Goal: Task Accomplishment & Management: Manage account settings

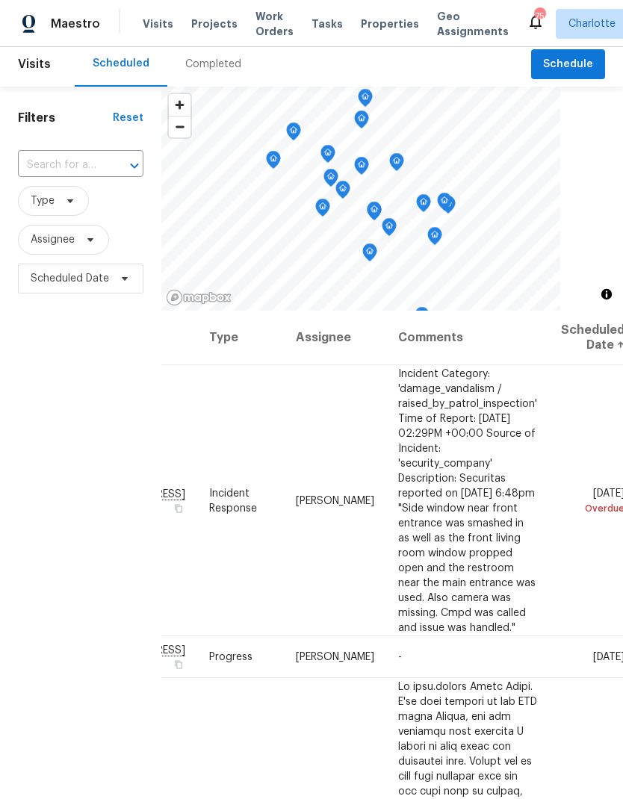
scroll to position [0, 88]
click at [32, 420] on div "Filters Reset ​ Type Assignee Scheduled Date" at bounding box center [80, 518] width 161 height 863
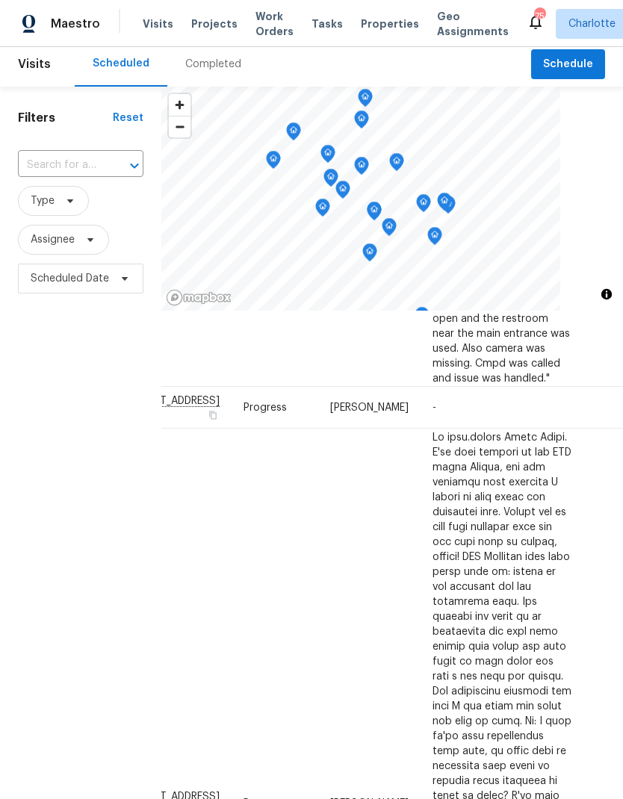
click at [46, 406] on div "Filters Reset ​ Type Assignee Scheduled Date" at bounding box center [80, 518] width 161 height 863
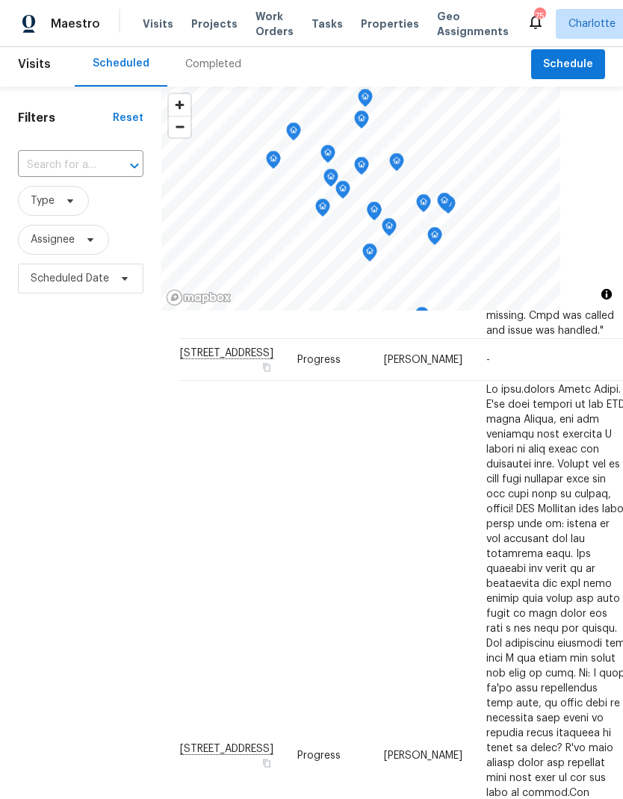
scroll to position [292, -1]
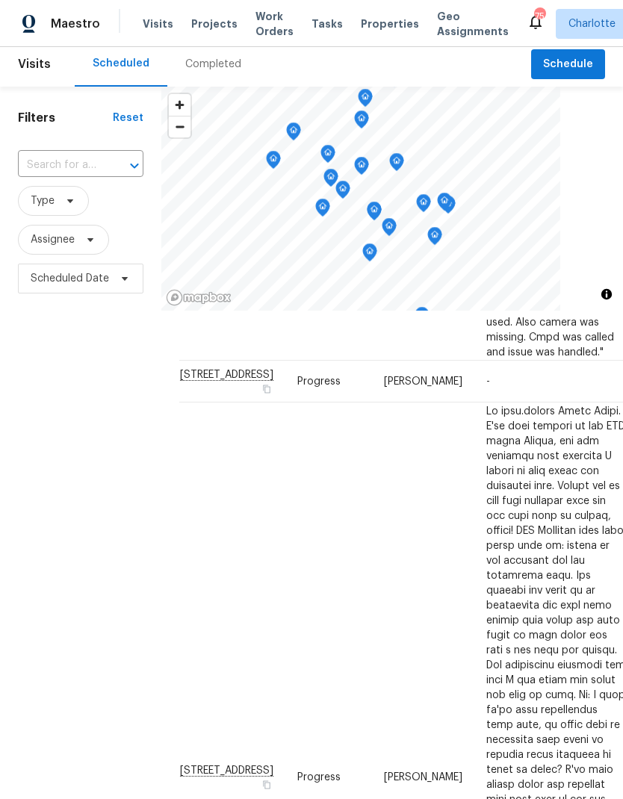
click at [55, 414] on div "Filters Reset ​ Type Assignee Scheduled Date" at bounding box center [80, 518] width 161 height 863
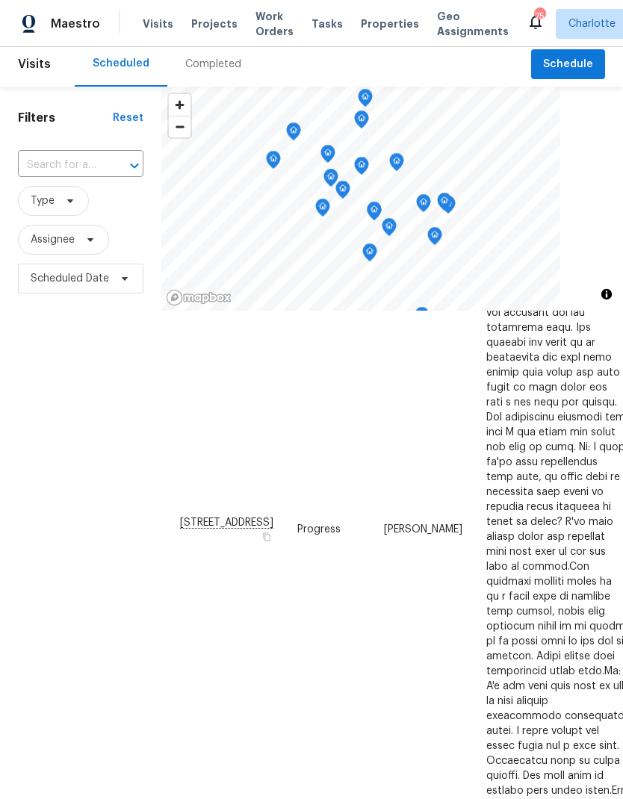
scroll to position [530, -1]
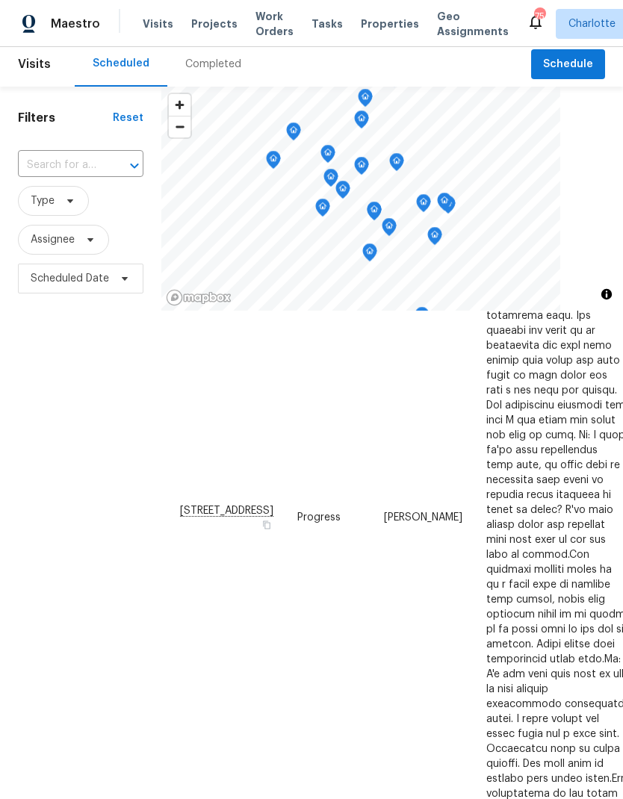
click at [40, 411] on div "Filters Reset ​ Type Assignee Scheduled Date" at bounding box center [80, 518] width 161 height 863
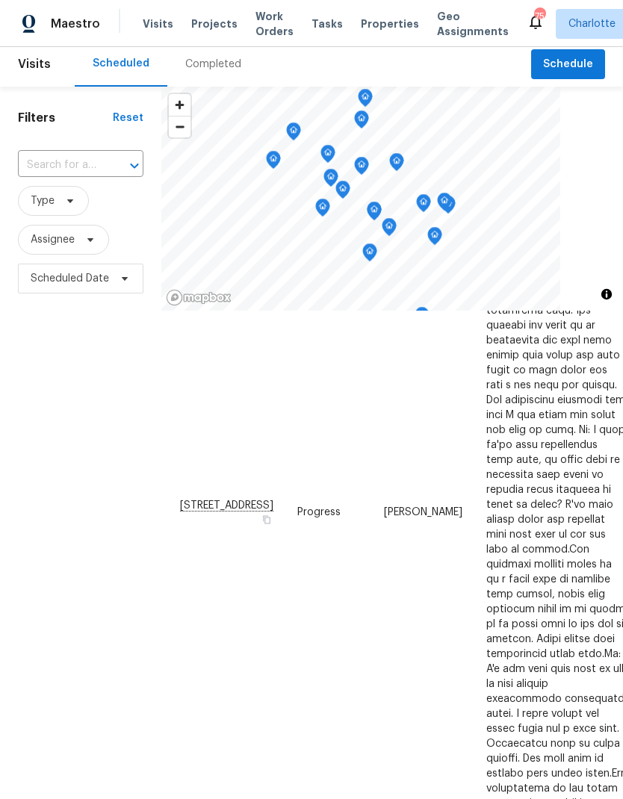
scroll to position [541, 0]
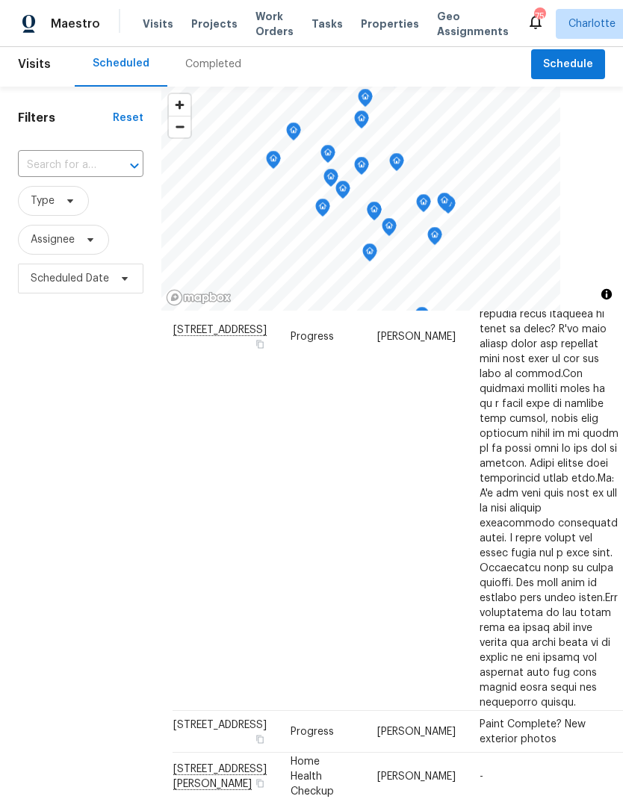
click at [46, 411] on div "Filters Reset ​ Type Assignee Scheduled Date" at bounding box center [80, 518] width 161 height 863
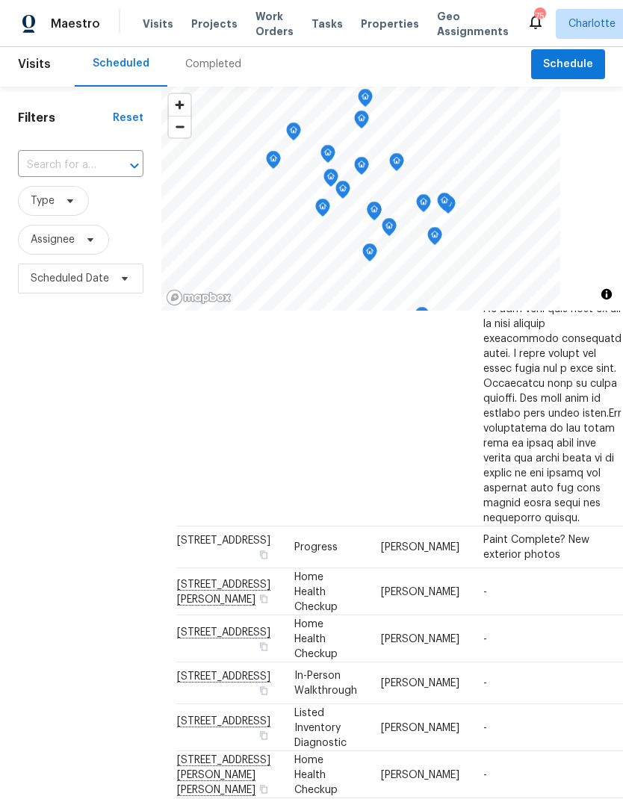
click at [46, 406] on div "Filters Reset ​ Type Assignee Scheduled Date" at bounding box center [80, 518] width 161 height 863
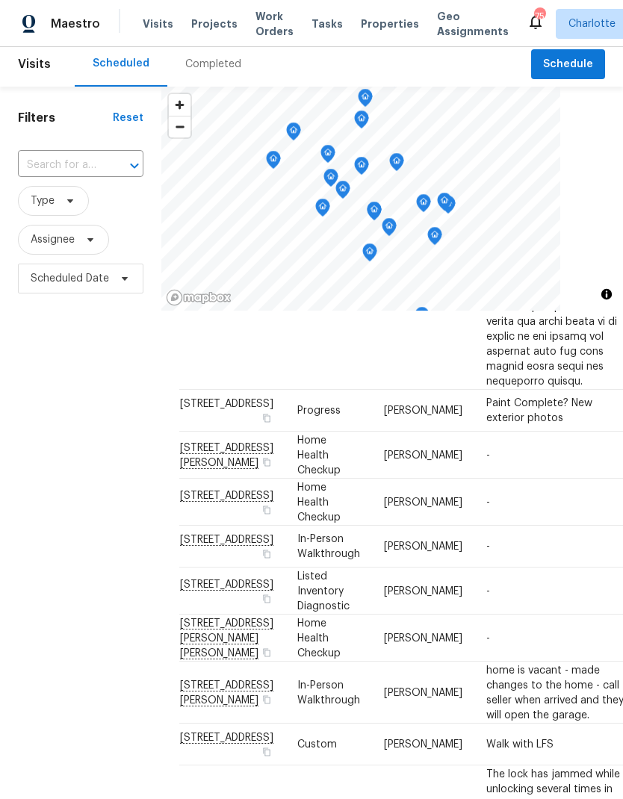
scroll to position [1039, -1]
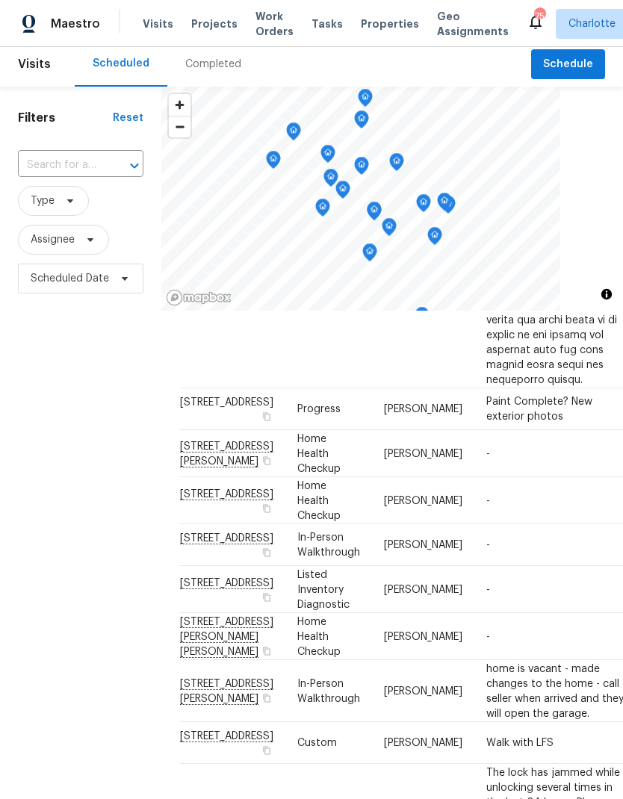
click at [57, 434] on div "Filters Reset ​ Type Assignee Scheduled Date" at bounding box center [80, 518] width 161 height 863
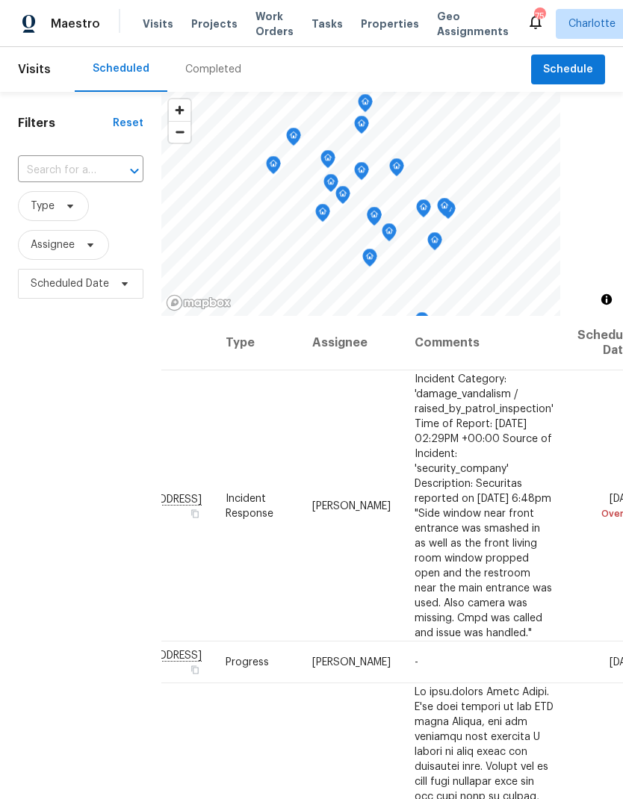
scroll to position [0, 0]
click at [267, 28] on span "Work Orders" at bounding box center [274, 24] width 38 height 30
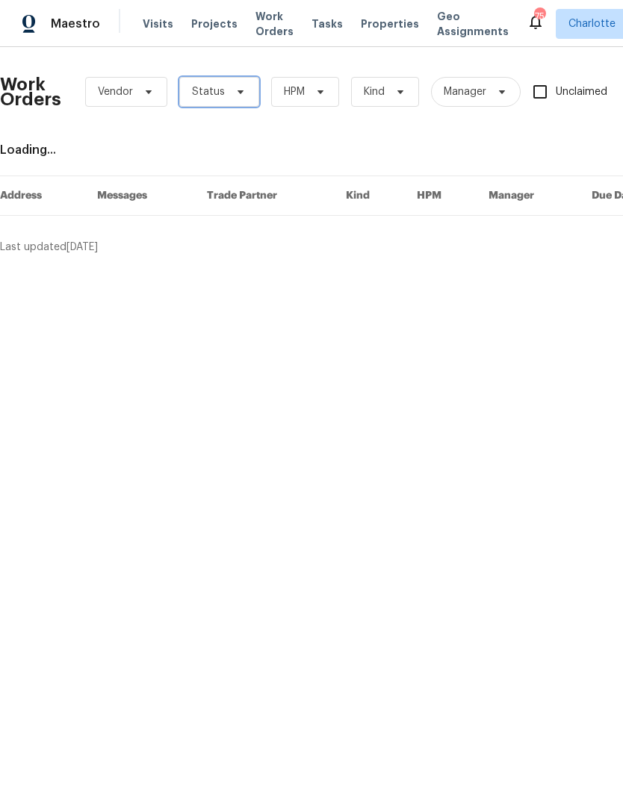
click at [237, 106] on span "Status" at bounding box center [219, 92] width 80 height 30
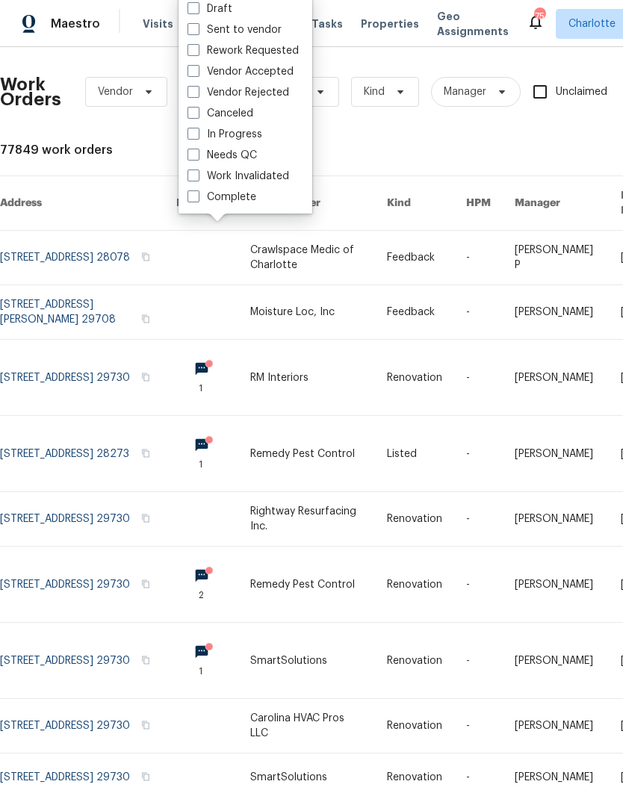
click at [247, 160] on label "Needs QC" at bounding box center [221, 155] width 69 height 15
click at [197, 158] on input "Needs QC" at bounding box center [192, 153] width 10 height 10
checkbox input "true"
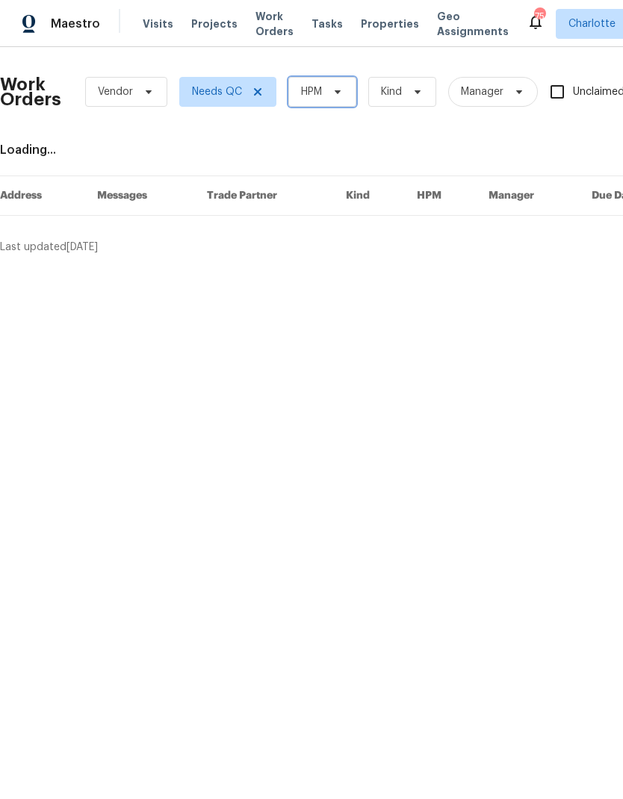
click at [342, 105] on span "HPM" at bounding box center [322, 92] width 68 height 30
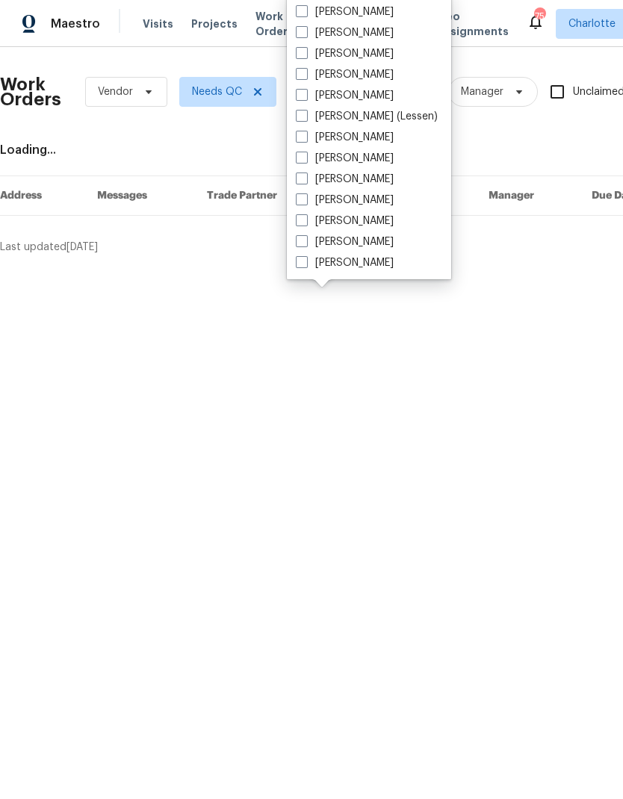
scroll to position [185, 0]
click at [359, 261] on label "[PERSON_NAME]" at bounding box center [345, 262] width 98 height 15
click at [305, 261] on input "[PERSON_NAME]" at bounding box center [301, 260] width 10 height 10
checkbox input "true"
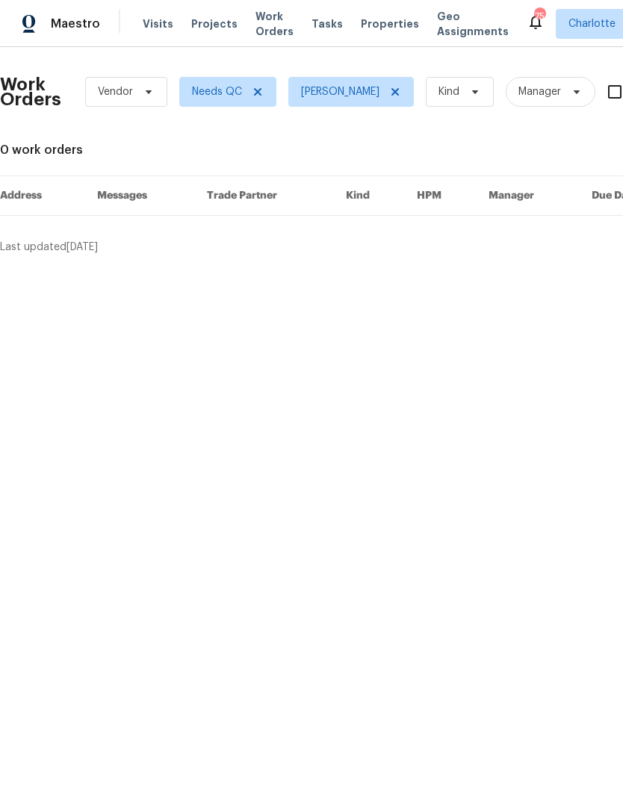
click at [78, 37] on div "Maestro" at bounding box center [50, 24] width 100 height 30
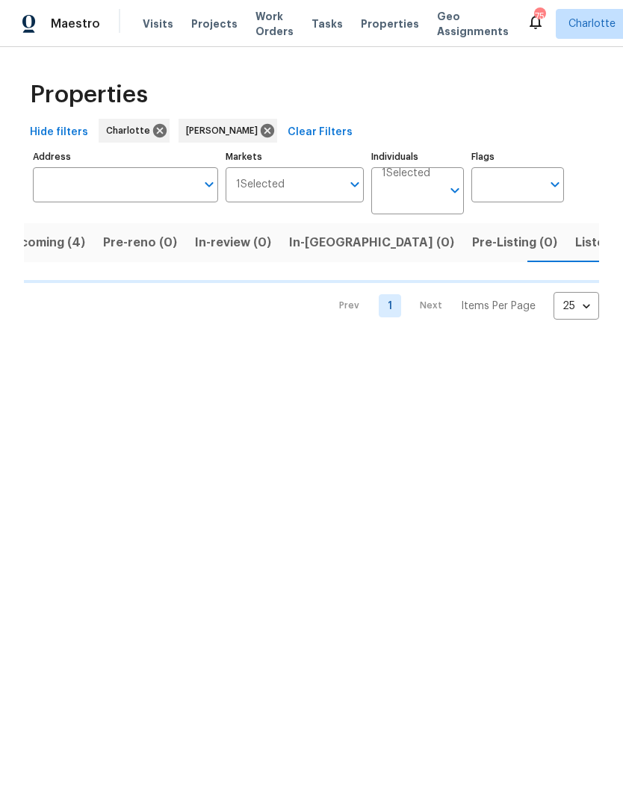
scroll to position [0, 31]
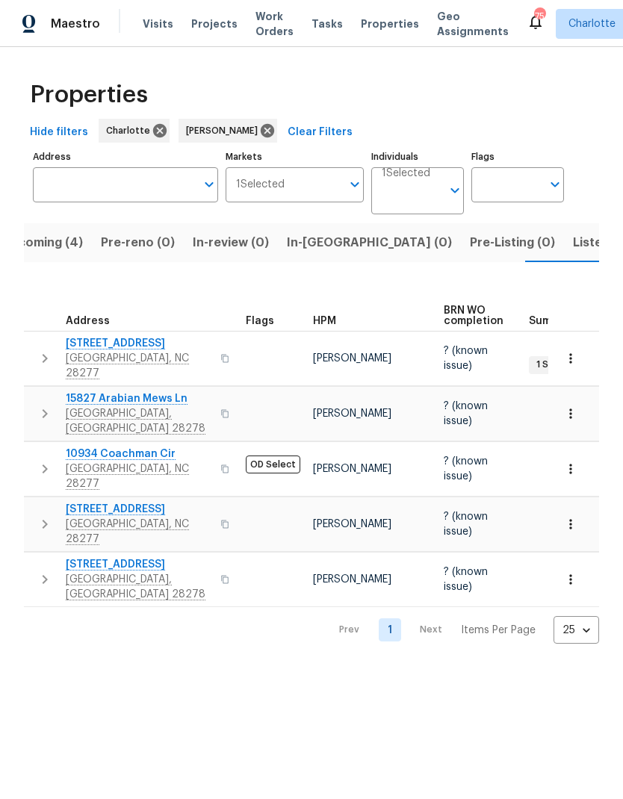
click at [227, 250] on span "In-review (0)" at bounding box center [231, 242] width 76 height 21
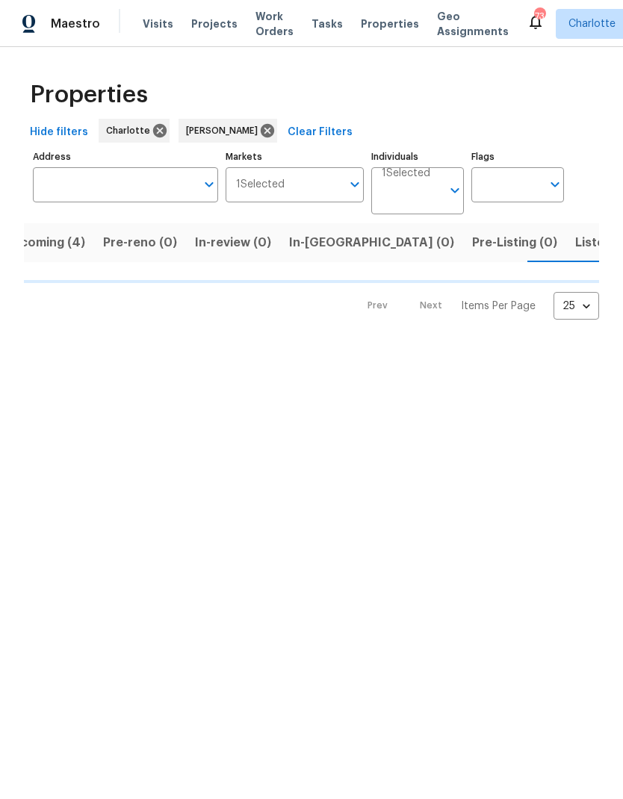
scroll to position [0, 31]
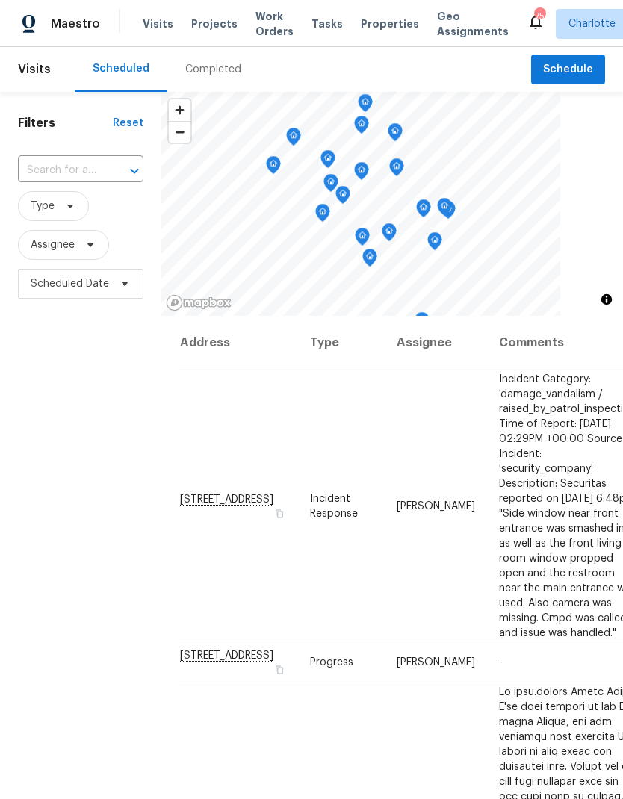
click at [214, 25] on span "Projects" at bounding box center [214, 23] width 46 height 15
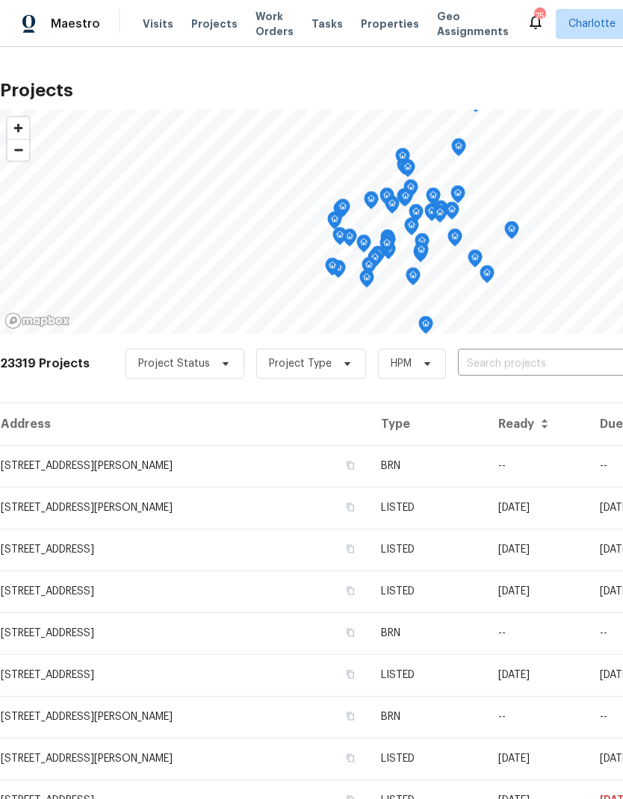
click at [533, 370] on input "text" at bounding box center [543, 363] width 171 height 23
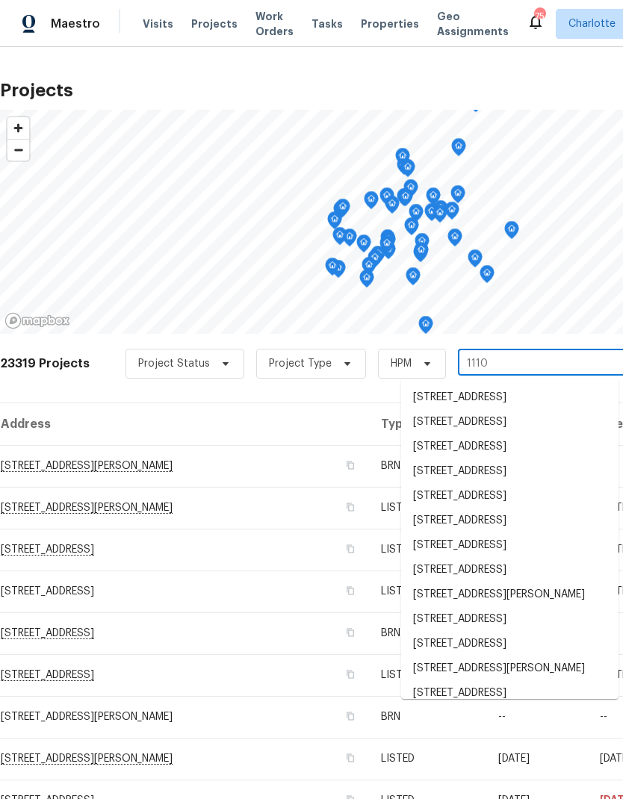
type input "11103"
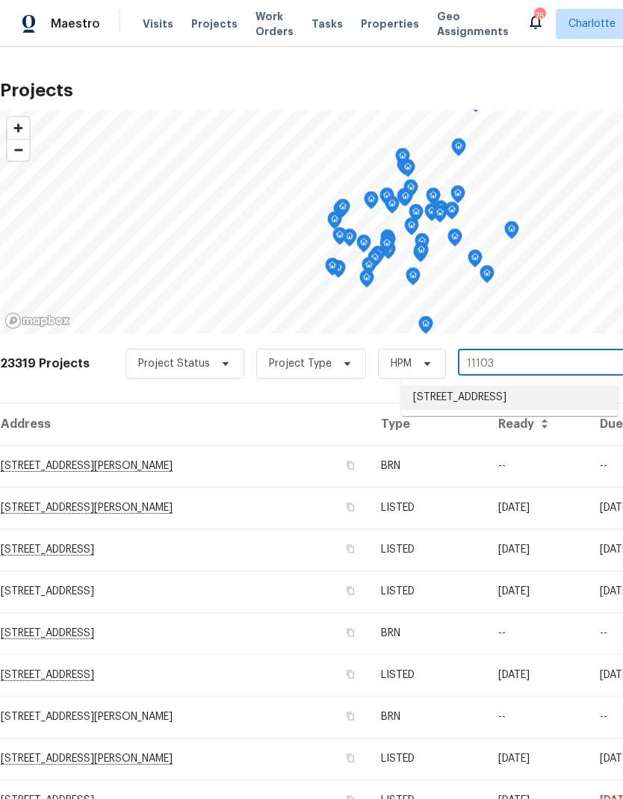
click at [506, 406] on li "11103 Fox Cove Dr, Charlotte, NC 28273" at bounding box center [509, 397] width 217 height 25
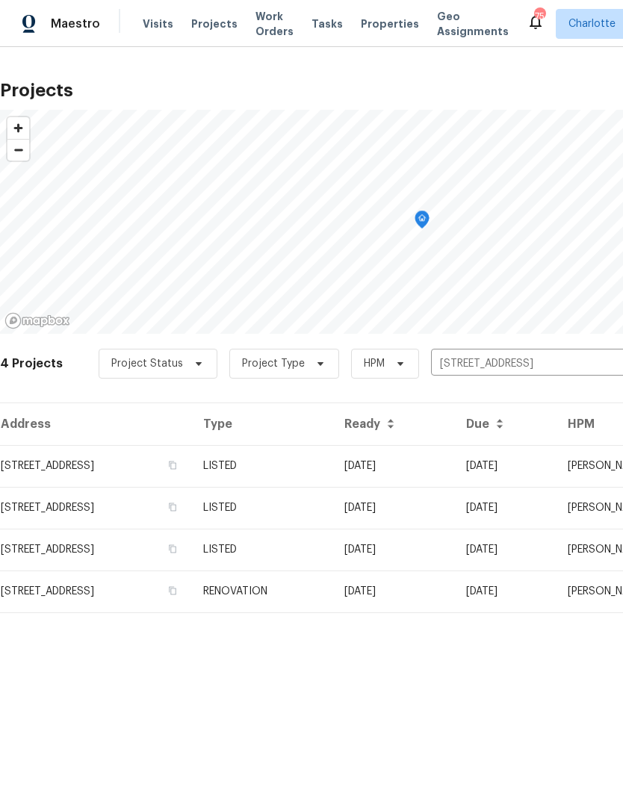
click at [166, 478] on td "[STREET_ADDRESS]" at bounding box center [95, 466] width 191 height 42
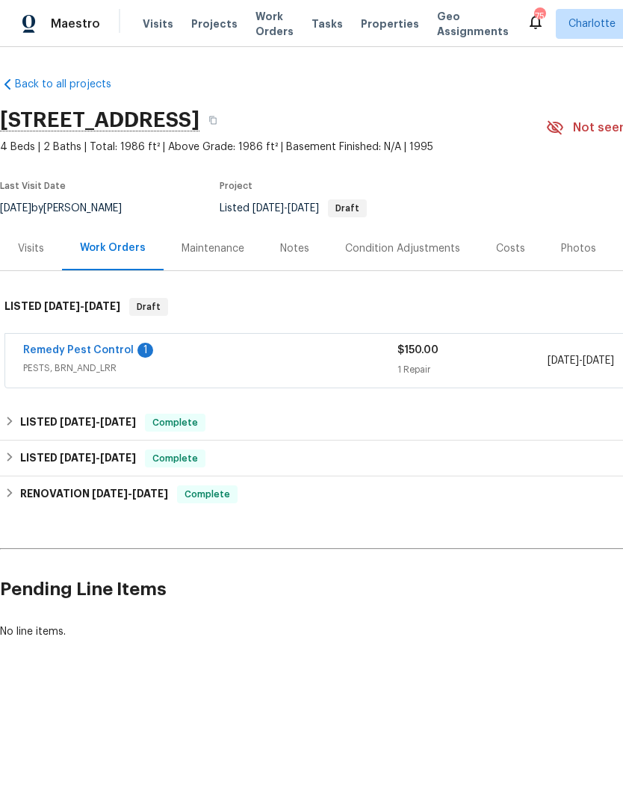
click at [58, 353] on link "Remedy Pest Control" at bounding box center [78, 350] width 111 height 10
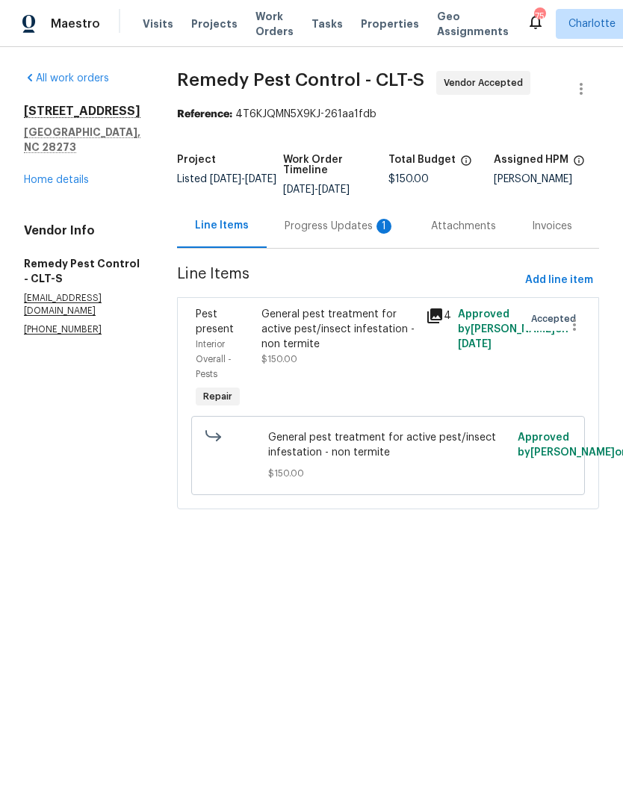
click at [344, 229] on div "Progress Updates 1" at bounding box center [340, 226] width 111 height 15
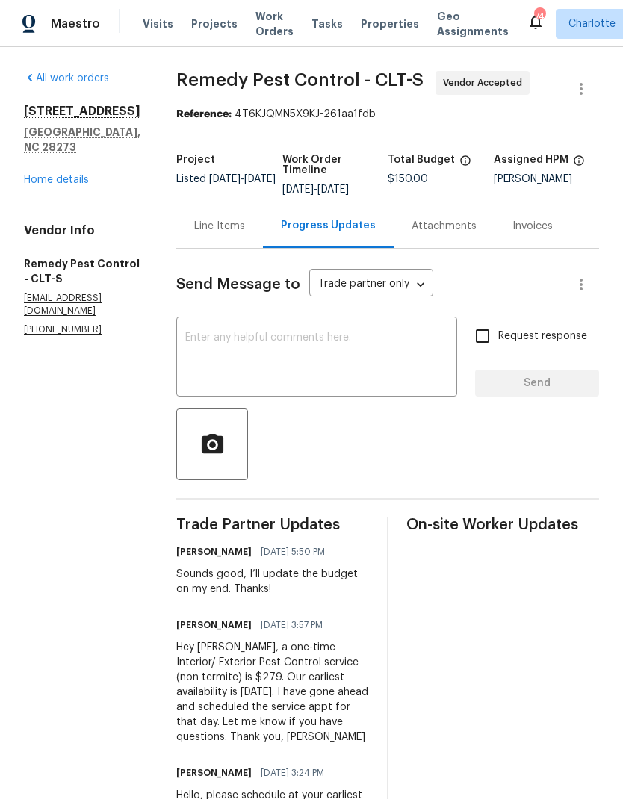
click at [203, 226] on div "Line Items" at bounding box center [219, 226] width 51 height 15
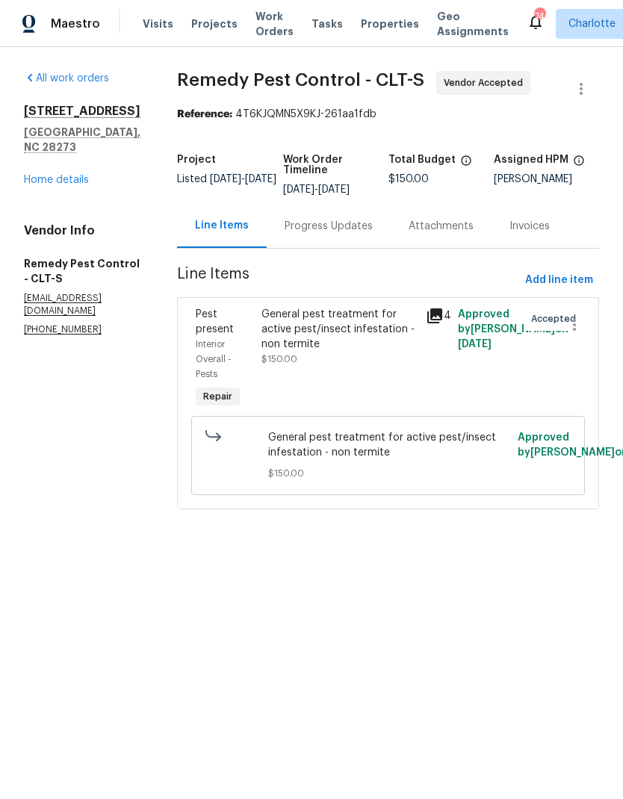
click at [355, 321] on div "General pest treatment for active pest/insect infestation - non termite" at bounding box center [338, 329] width 155 height 45
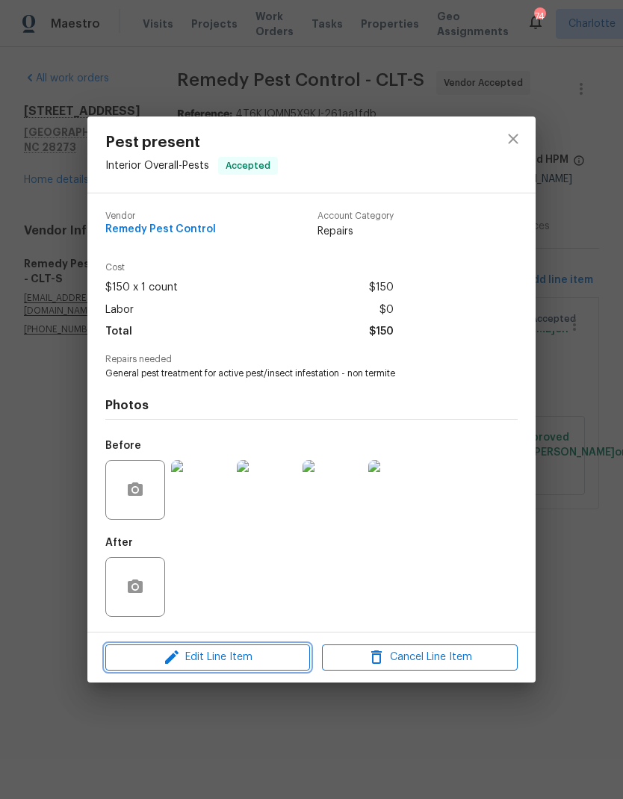
click at [252, 671] on button "Edit Line Item" at bounding box center [207, 657] width 205 height 26
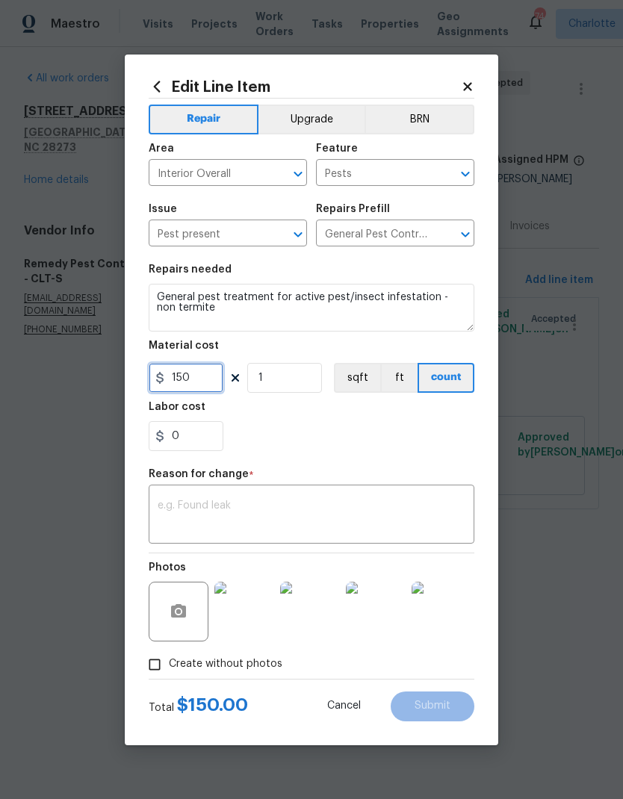
click at [197, 381] on input "150" at bounding box center [186, 378] width 75 height 30
type input "279"
click at [274, 497] on div "x ​" at bounding box center [312, 515] width 326 height 55
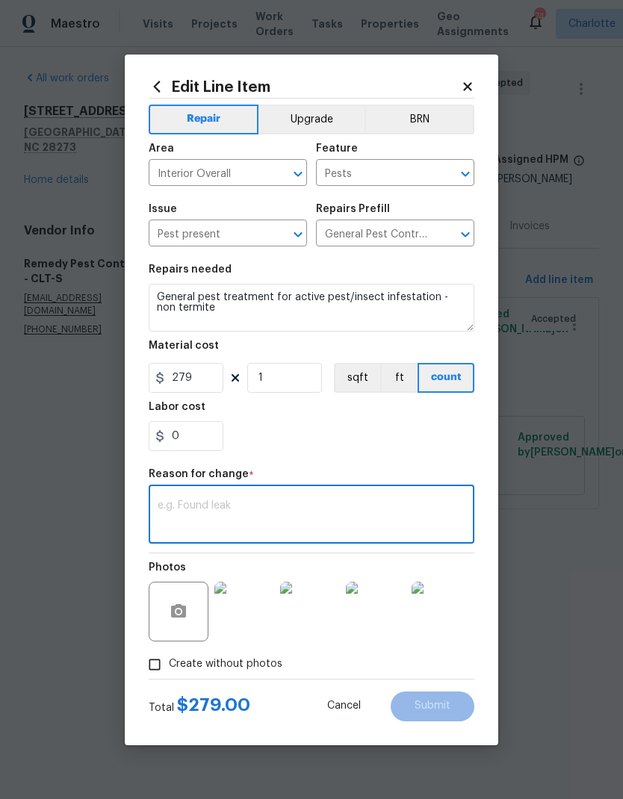
click at [263, 517] on textarea at bounding box center [312, 515] width 308 height 31
type textarea "Edit"
click at [451, 700] on button "Submit" at bounding box center [433, 706] width 84 height 30
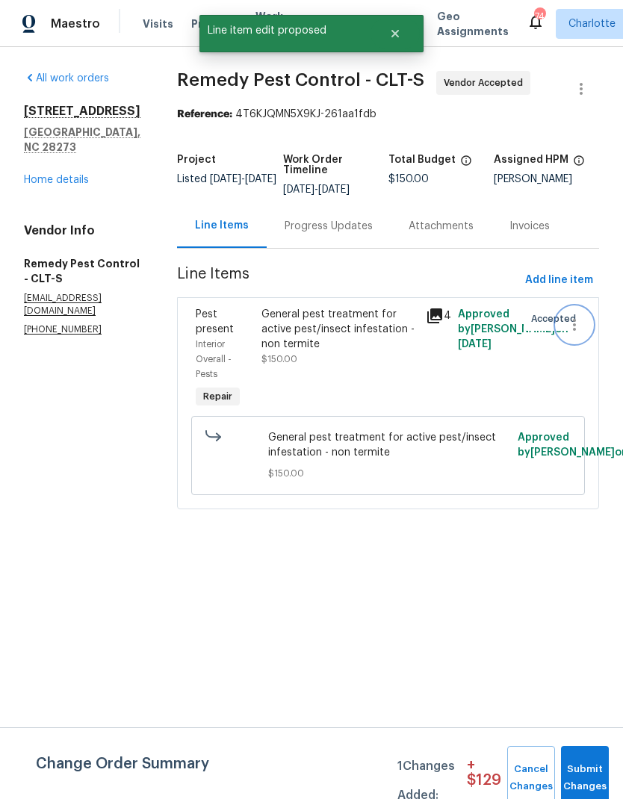
click at [568, 321] on icon "button" at bounding box center [574, 325] width 18 height 18
click at [576, 97] on div at bounding box center [311, 399] width 623 height 799
click at [580, 85] on icon "button" at bounding box center [580, 89] width 3 height 12
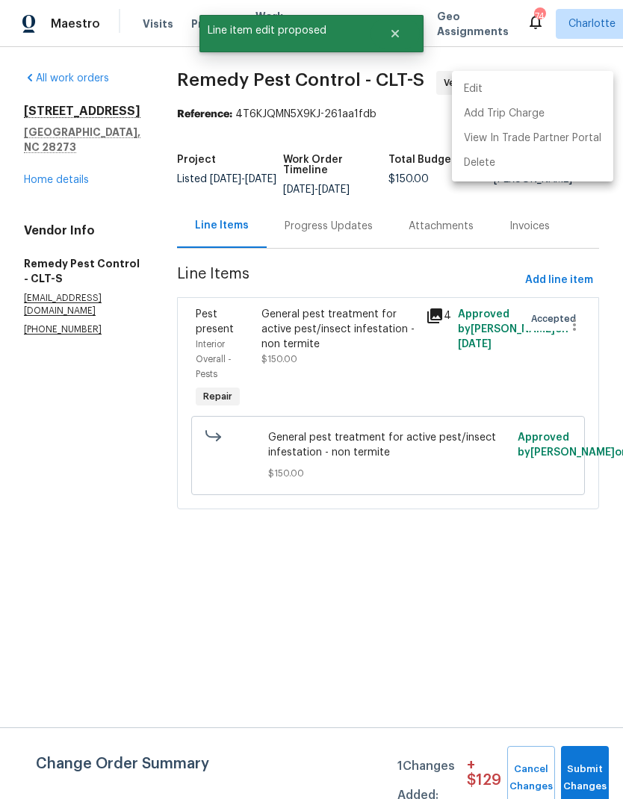
click at [503, 87] on li "Edit" at bounding box center [532, 89] width 161 height 25
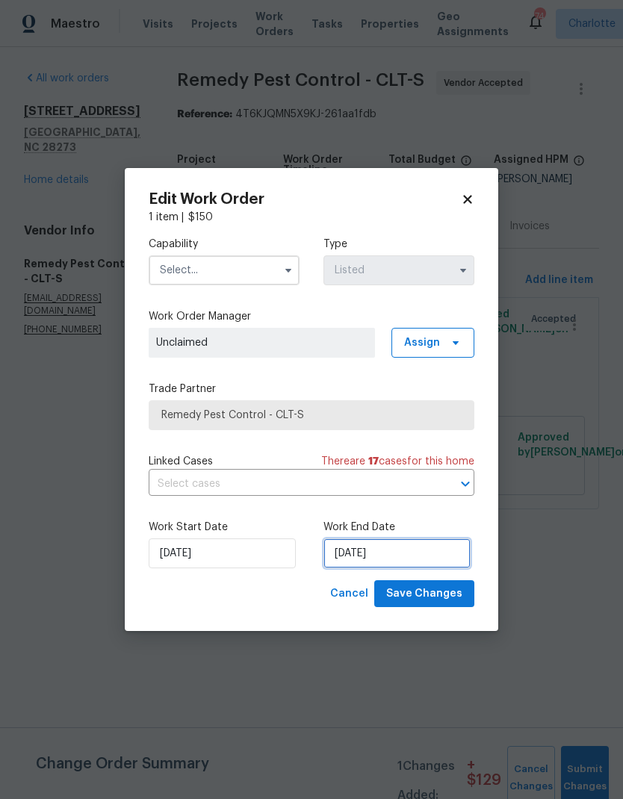
click at [370, 557] on input "9/8/2025" at bounding box center [396, 553] width 147 height 30
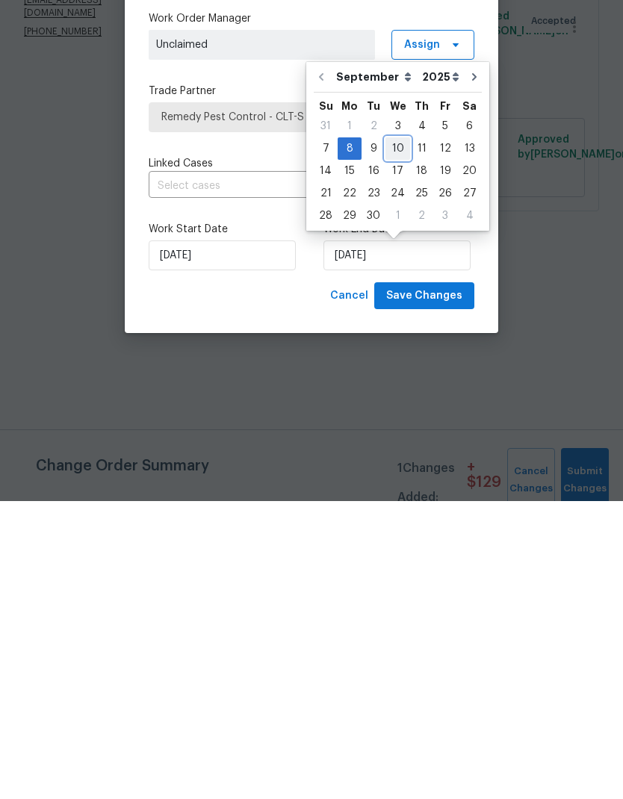
click at [395, 436] on div "10" at bounding box center [397, 446] width 25 height 21
type input "9/10/2025"
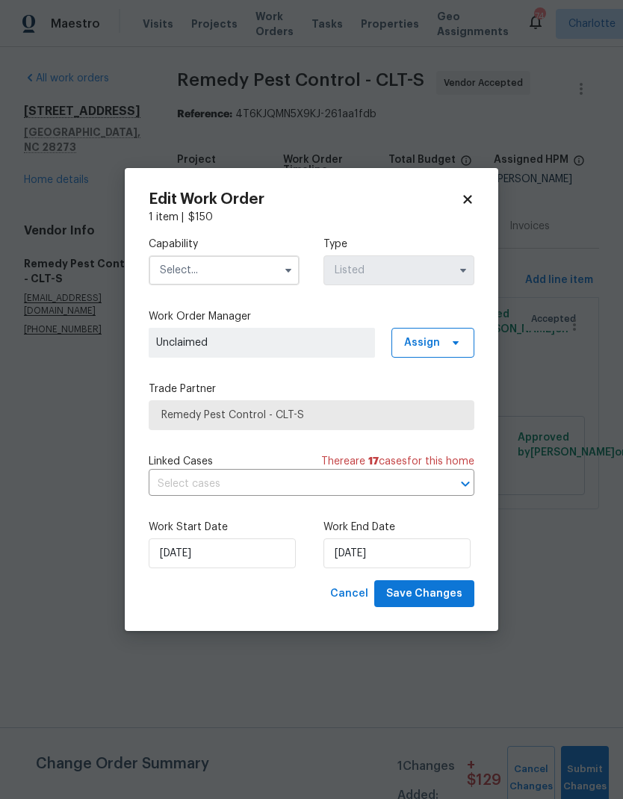
click at [271, 272] on input "text" at bounding box center [224, 270] width 151 height 30
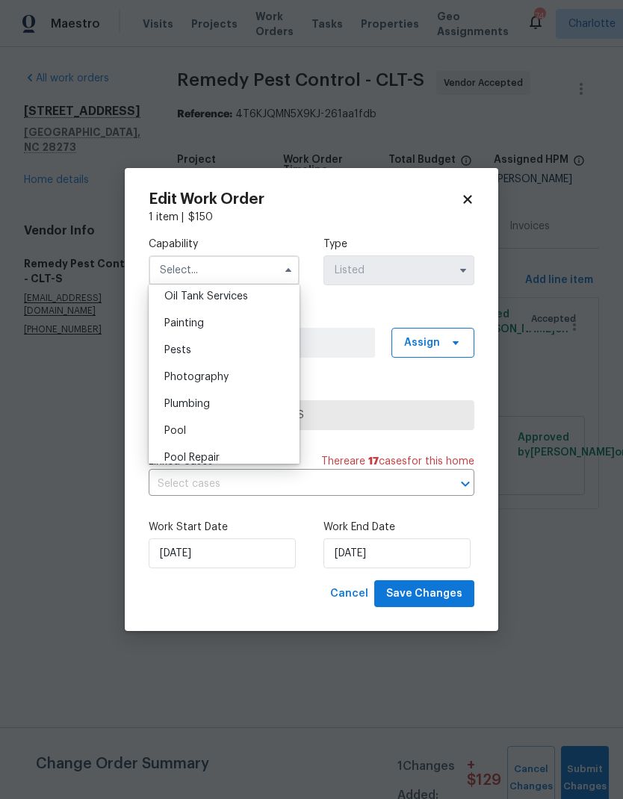
scroll to position [1243, 0]
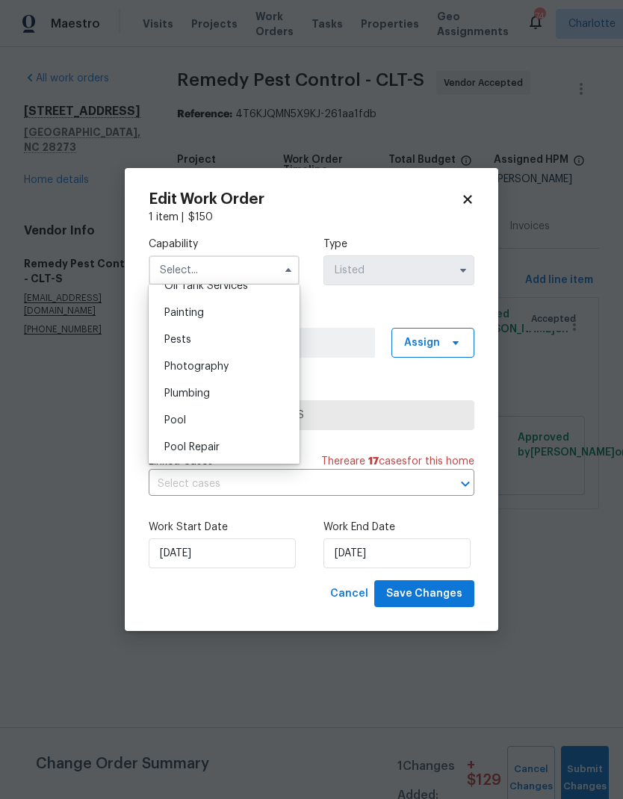
click at [253, 344] on div "Pests" at bounding box center [223, 339] width 143 height 27
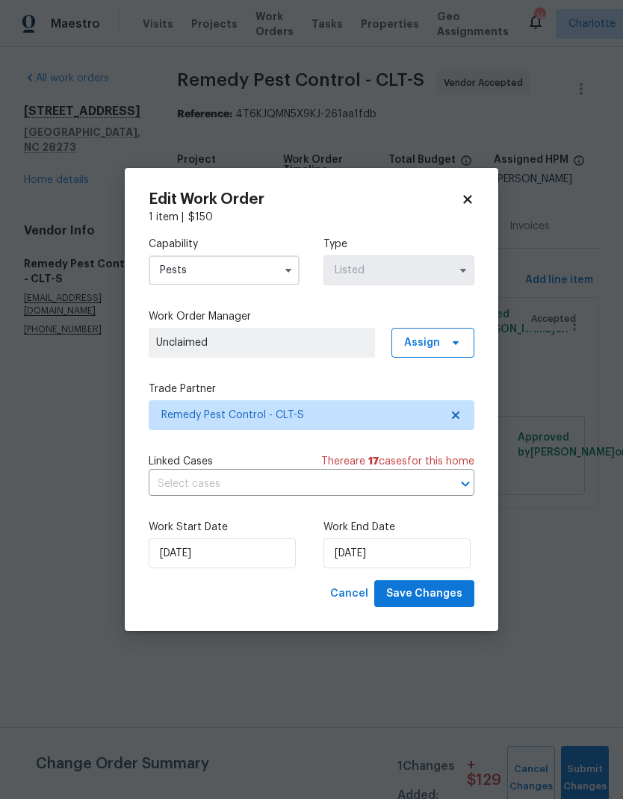
type input "Pests"
click at [439, 343] on span "Assign" at bounding box center [422, 342] width 36 height 15
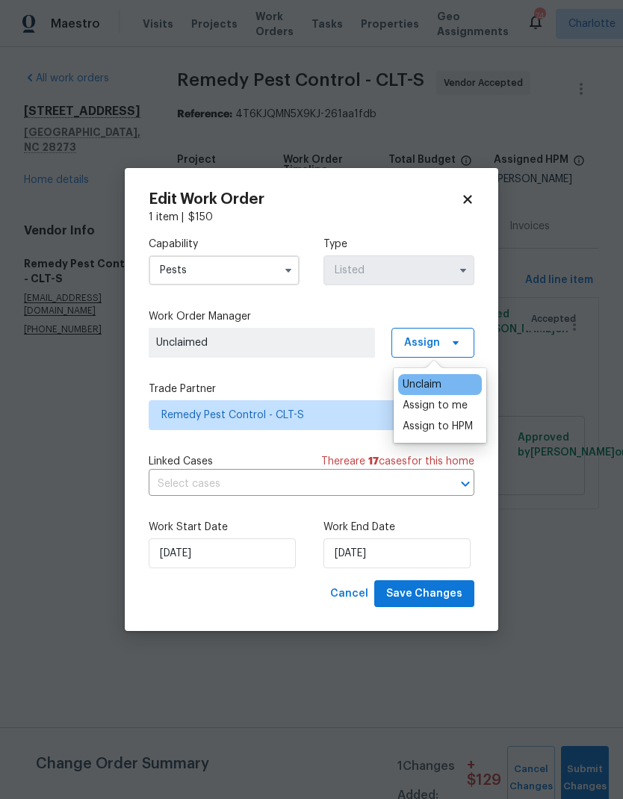
click at [459, 406] on div "Assign to me" at bounding box center [435, 405] width 65 height 15
click at [334, 382] on label "Trade Partner" at bounding box center [312, 389] width 326 height 15
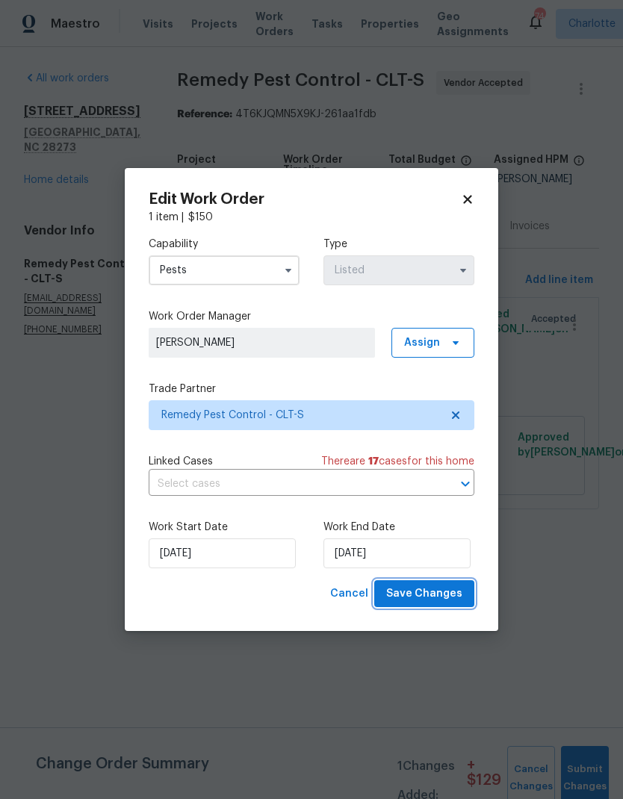
click at [444, 598] on span "Save Changes" at bounding box center [424, 594] width 76 height 19
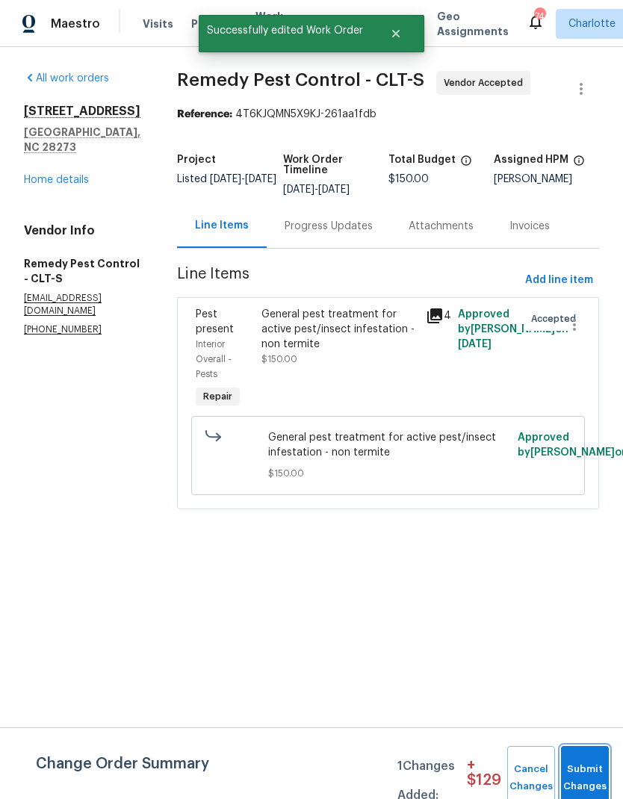
click at [590, 776] on span "Submit Changes" at bounding box center [584, 778] width 33 height 34
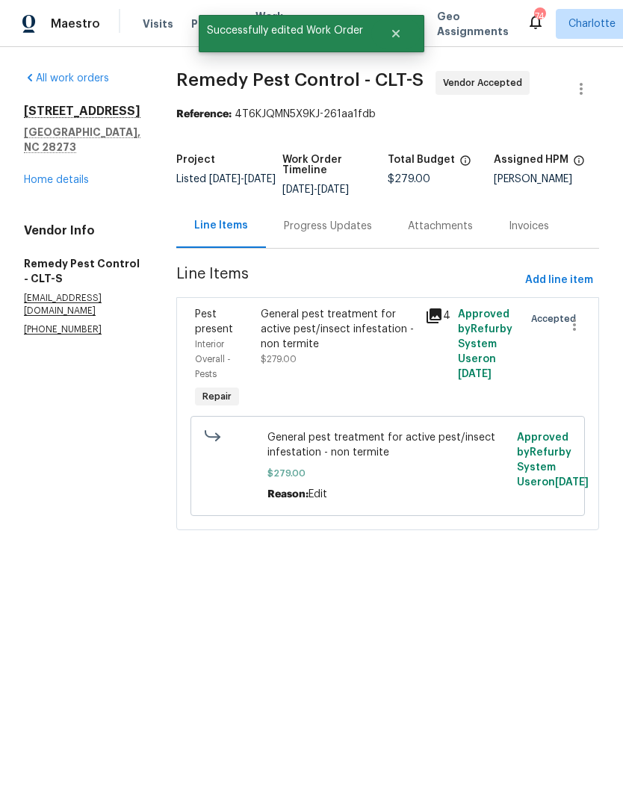
click at [58, 31] on div "Maestro" at bounding box center [50, 24] width 100 height 30
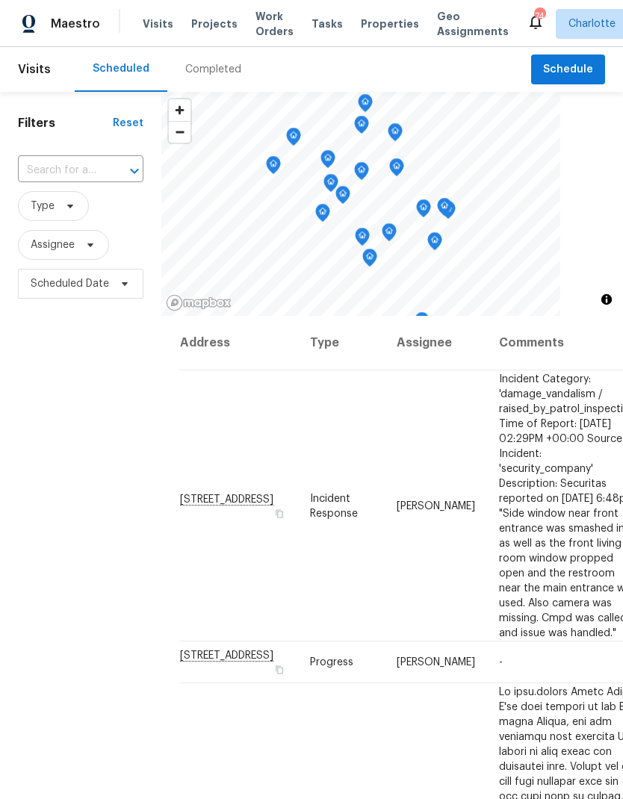
click at [208, 30] on span "Projects" at bounding box center [214, 23] width 46 height 15
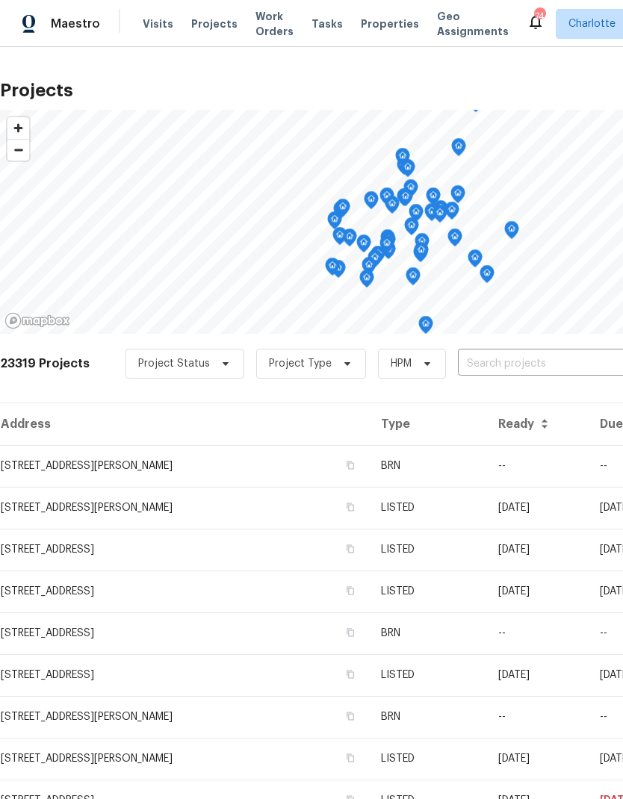
click at [498, 355] on input "text" at bounding box center [543, 363] width 171 height 23
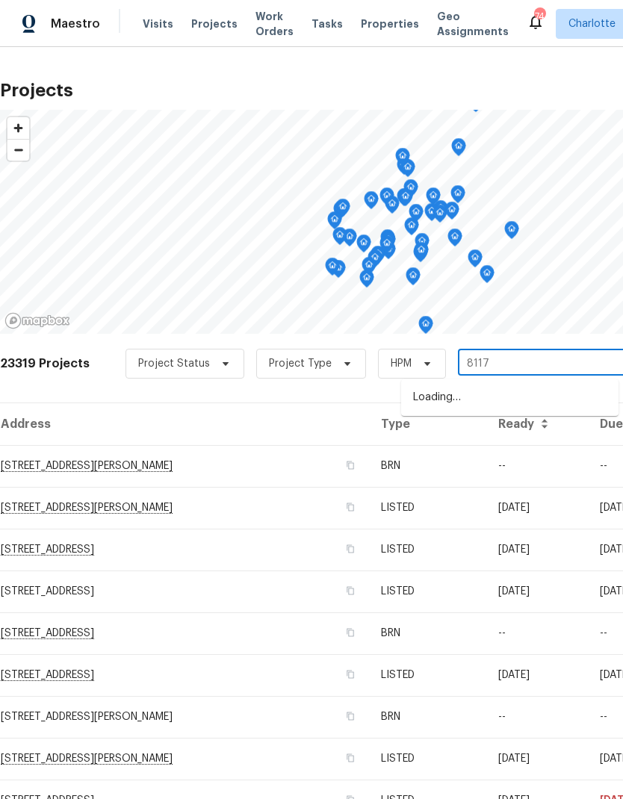
type input "8117 s"
click at [509, 405] on li "8117 Shannon Woods Ln, Matthews, NC 28104" at bounding box center [509, 397] width 217 height 25
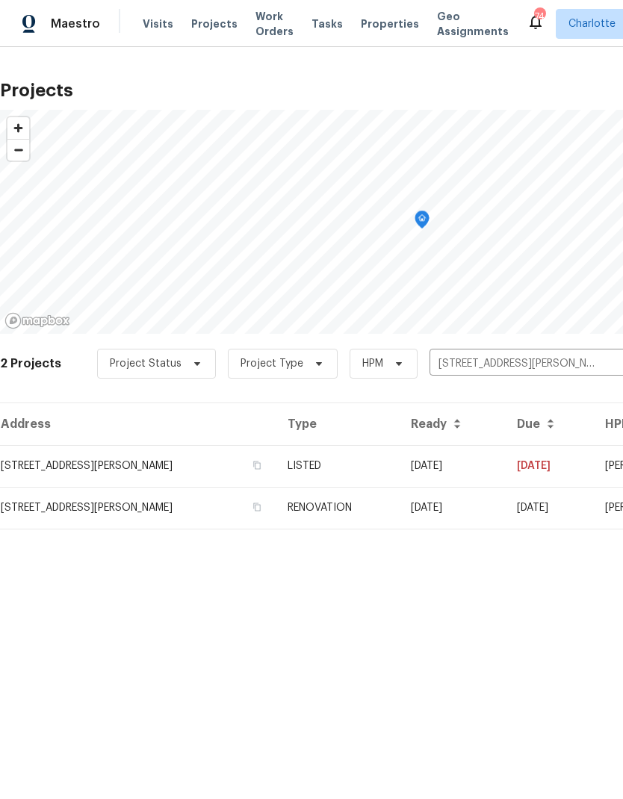
click at [198, 470] on td "8117 Shannon Woods Ln, Matthews, NC 28104" at bounding box center [138, 466] width 276 height 42
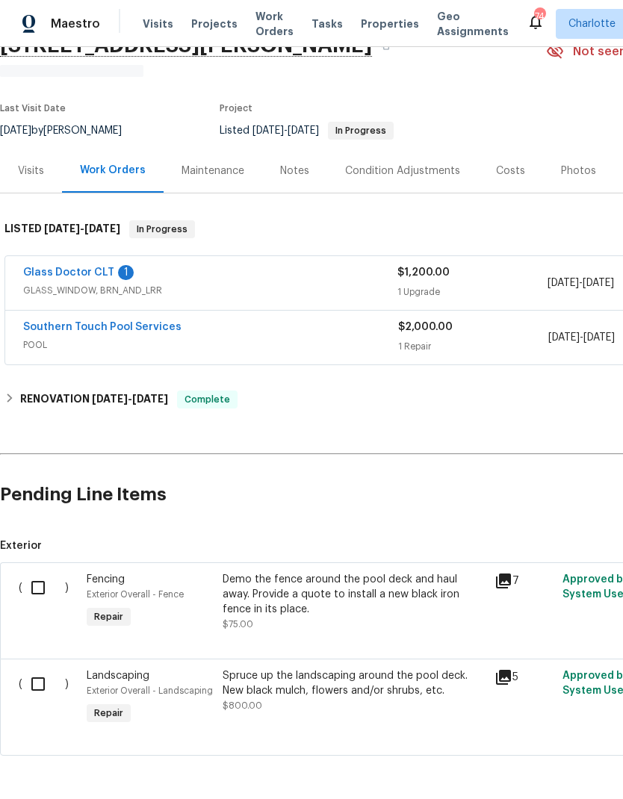
scroll to position [74, 0]
click at [55, 268] on link "Glass Doctor CLT" at bounding box center [68, 273] width 91 height 10
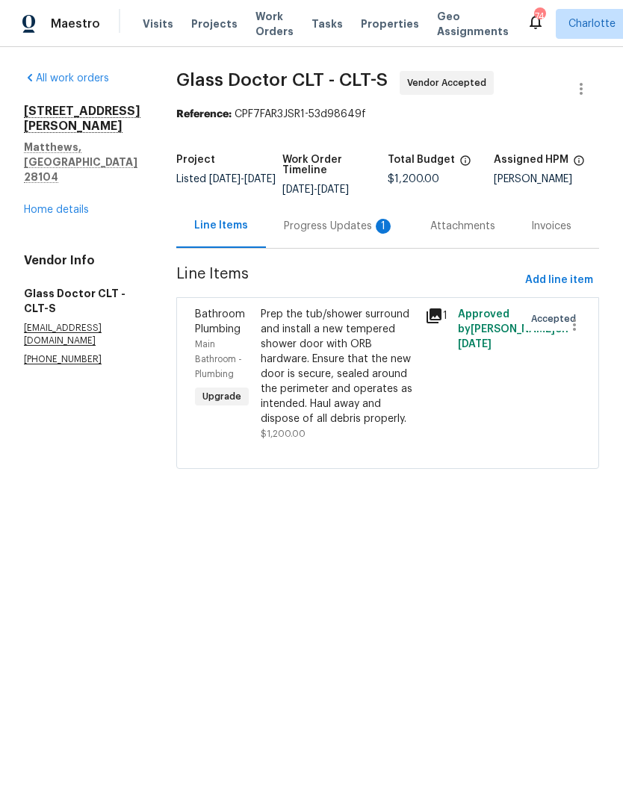
click at [307, 231] on div "Progress Updates 1" at bounding box center [339, 226] width 111 height 15
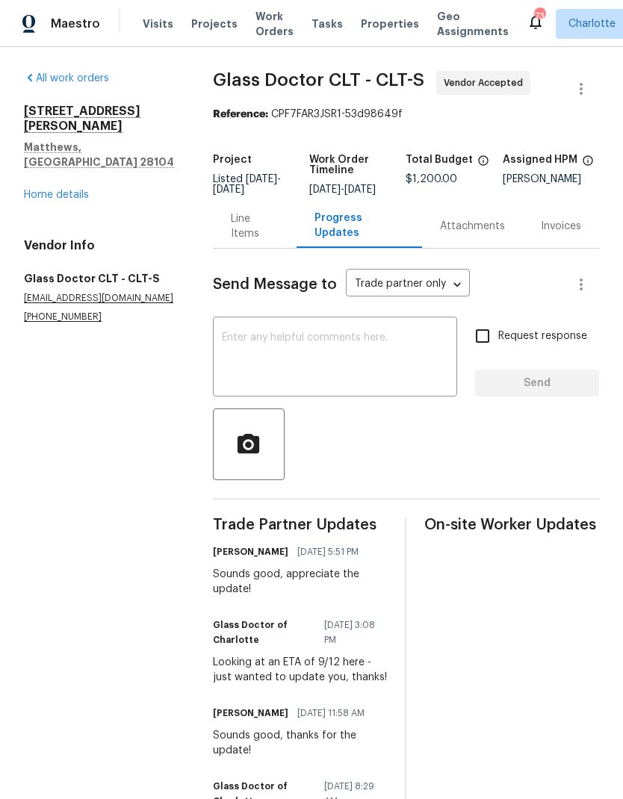
click at [254, 237] on div "Line Items" at bounding box center [255, 226] width 48 height 30
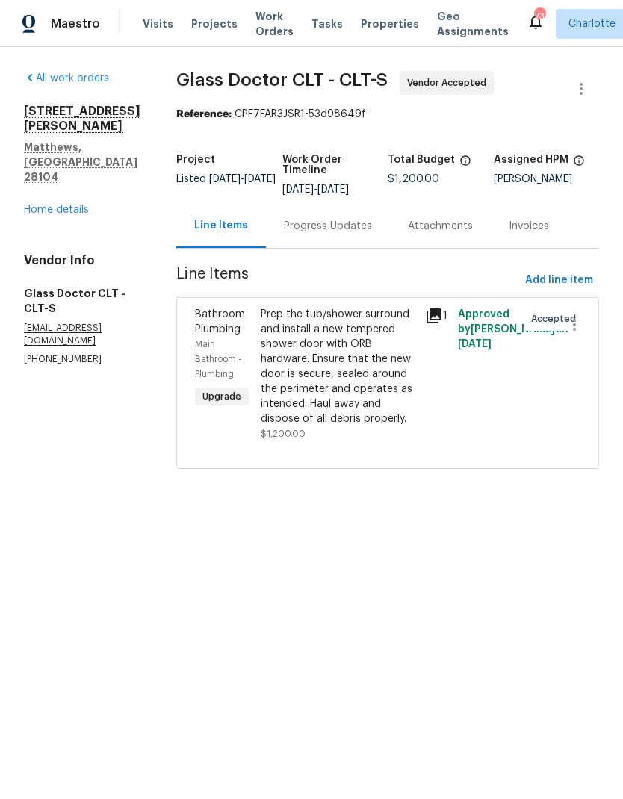
click at [488, 511] on html "Maestro Visits Projects Work Orders Tasks Properties Geo Assignments 73 Charlot…" at bounding box center [311, 255] width 623 height 511
click at [578, 92] on icon "button" at bounding box center [581, 89] width 18 height 18
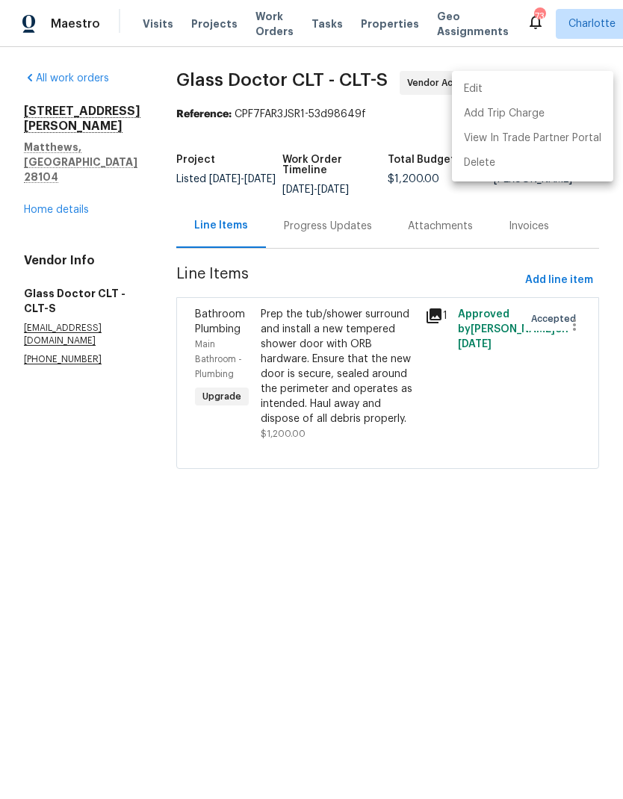
click at [497, 87] on li "Edit" at bounding box center [532, 89] width 161 height 25
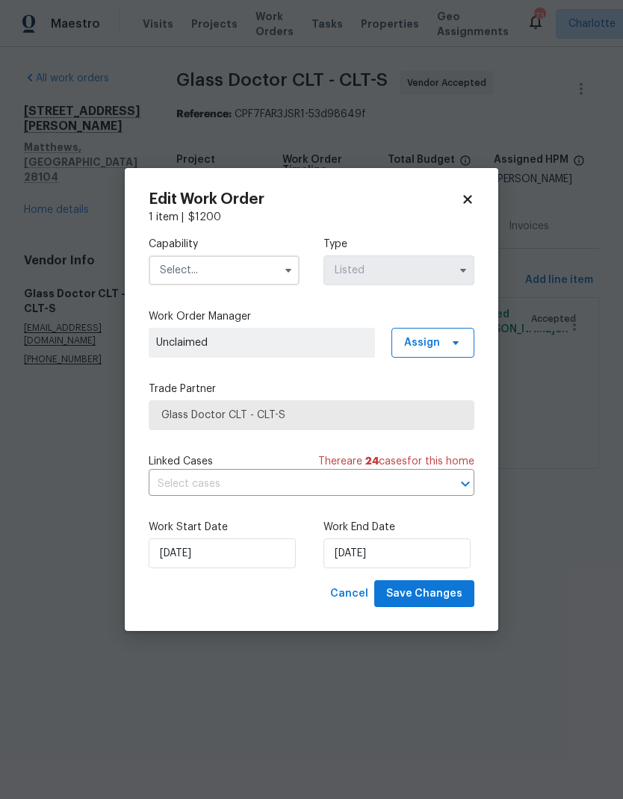
click at [270, 276] on input "text" at bounding box center [224, 270] width 151 height 30
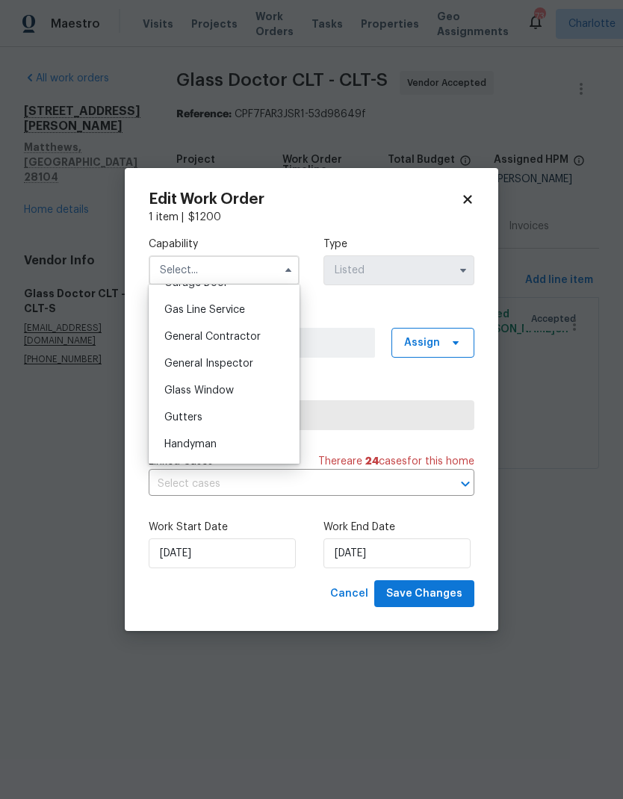
scroll to position [680, 0]
click at [244, 397] on div "Glass Window" at bounding box center [223, 389] width 143 height 27
type input "Glass Window"
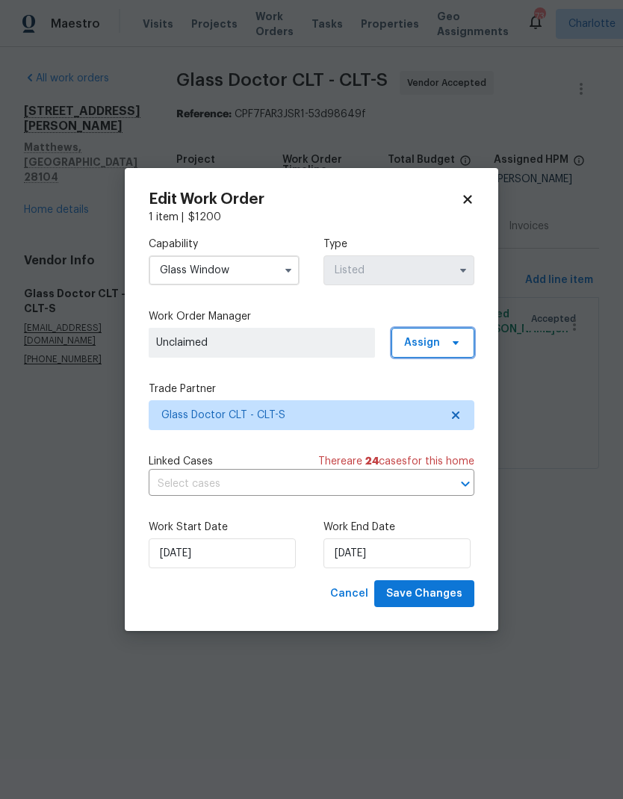
click at [441, 346] on span "Assign" at bounding box center [432, 343] width 83 height 30
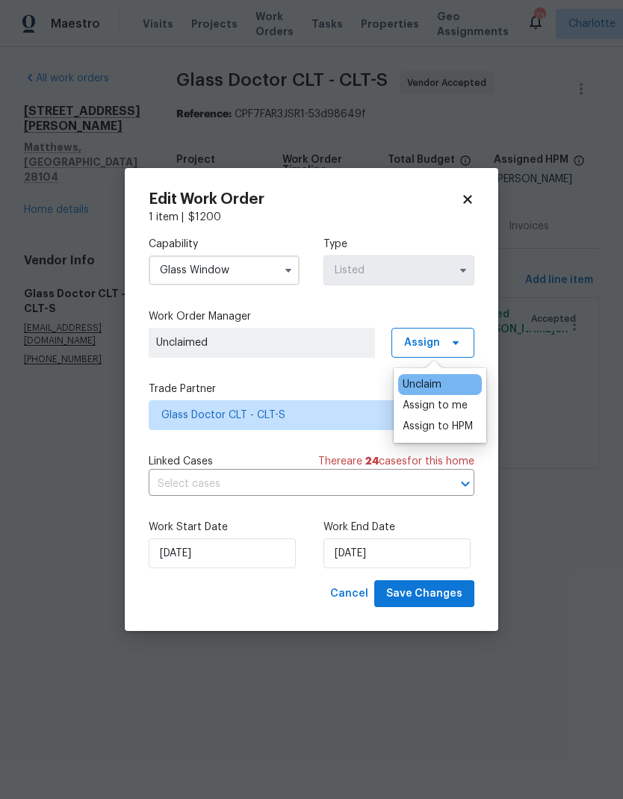
click at [453, 402] on div "Assign to me" at bounding box center [435, 405] width 65 height 15
click at [335, 376] on div "Capability Glass Window Type Listed Work Order Manager Ryan Craven Assign Trade…" at bounding box center [312, 402] width 326 height 355
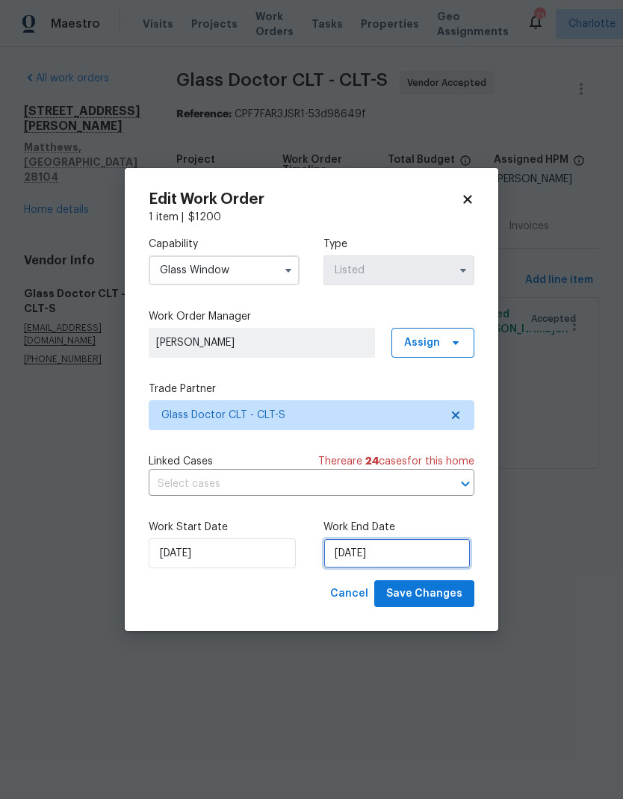
click at [372, 564] on input "9/2/2025" at bounding box center [396, 553] width 147 height 30
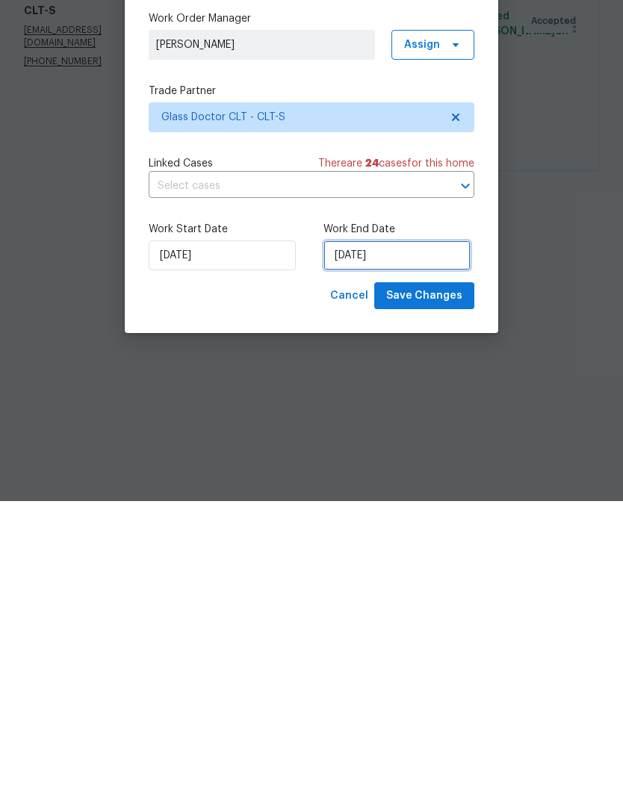
select select "8"
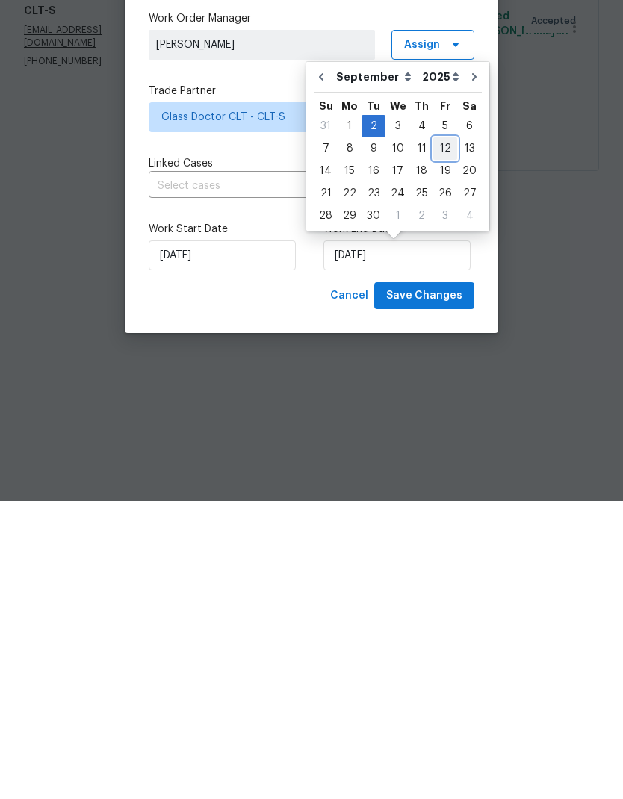
click at [441, 436] on div "12" at bounding box center [445, 446] width 24 height 21
type input "9/12/2025"
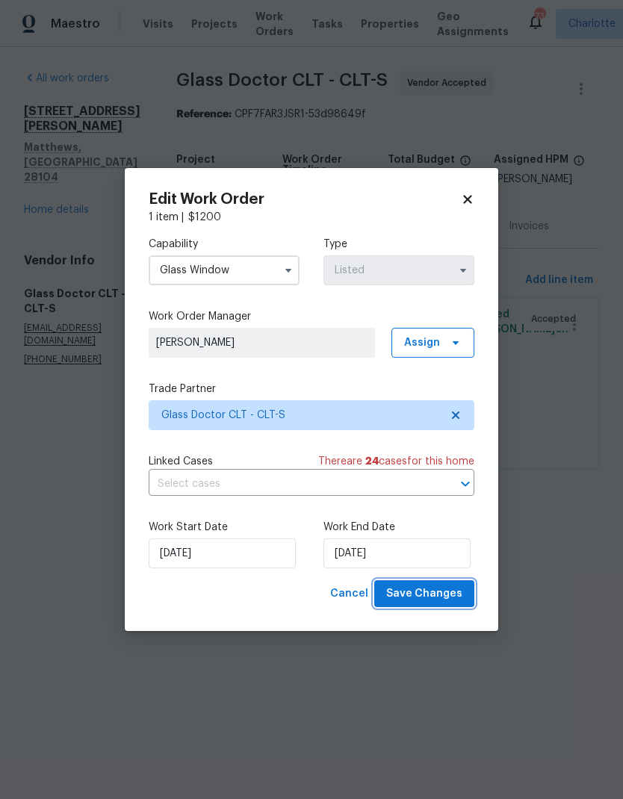
click at [442, 600] on span "Save Changes" at bounding box center [424, 594] width 76 height 19
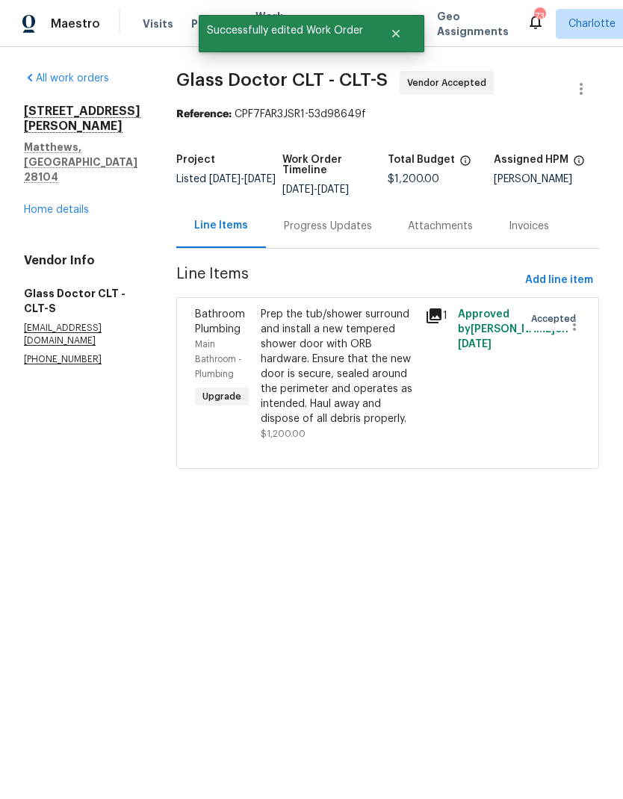
click at [311, 225] on div "Progress Updates" at bounding box center [328, 226] width 88 height 15
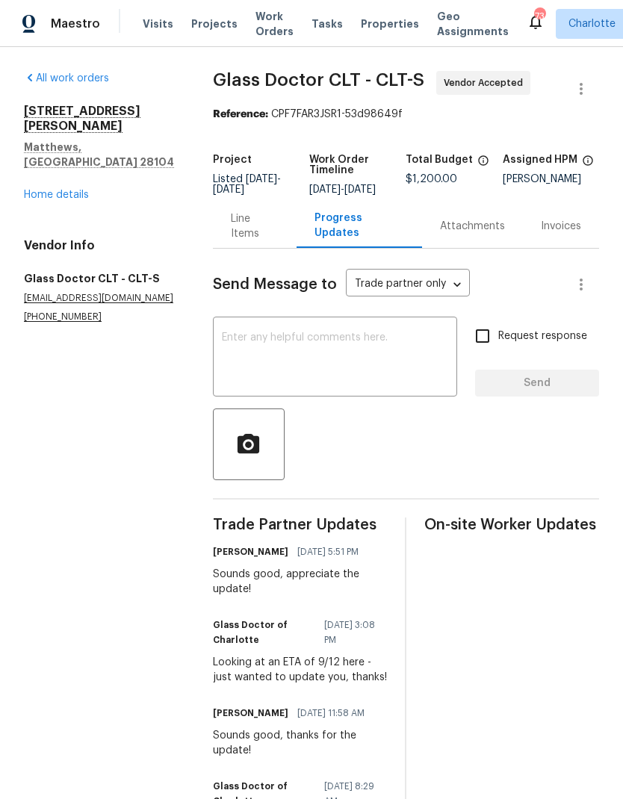
click at [39, 156] on div "8117 Shannon Woods Ln Matthews, NC 28104 Home details" at bounding box center [100, 153] width 153 height 99
click at [43, 153] on div "8117 Shannon Woods Ln Matthews, NC 28104 Home details" at bounding box center [100, 153] width 153 height 99
click at [43, 190] on link "Home details" at bounding box center [56, 195] width 65 height 10
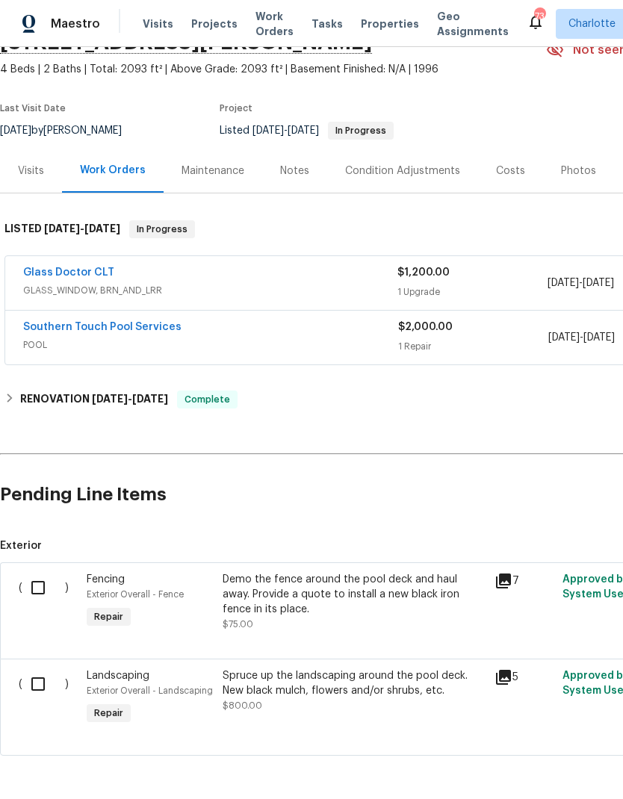
scroll to position [77, 0]
click at [405, 591] on div "Demo the fence around the pool deck and haul away. Provide a quote to install a…" at bounding box center [354, 595] width 263 height 45
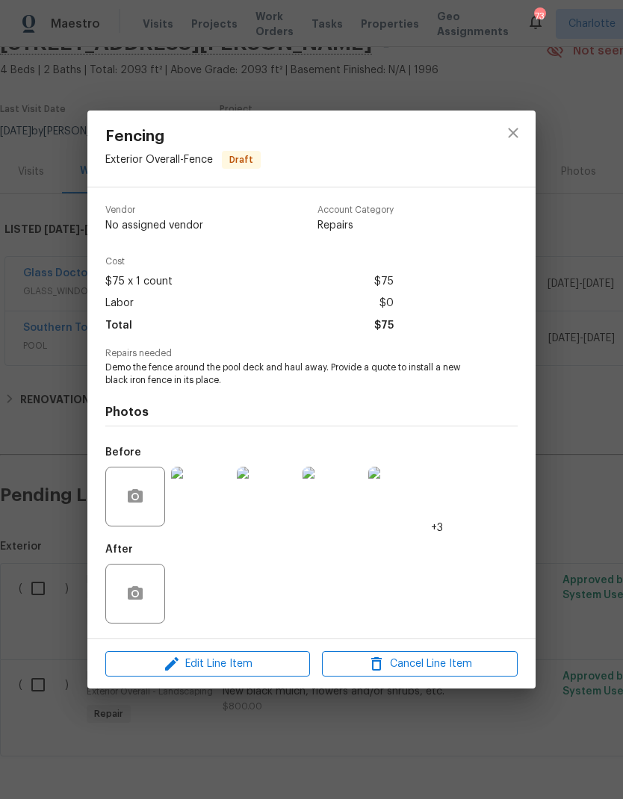
click at [256, 688] on div "Edit Line Item Cancel Line Item" at bounding box center [311, 664] width 448 height 50
click at [270, 671] on span "Edit Line Item" at bounding box center [208, 664] width 196 height 19
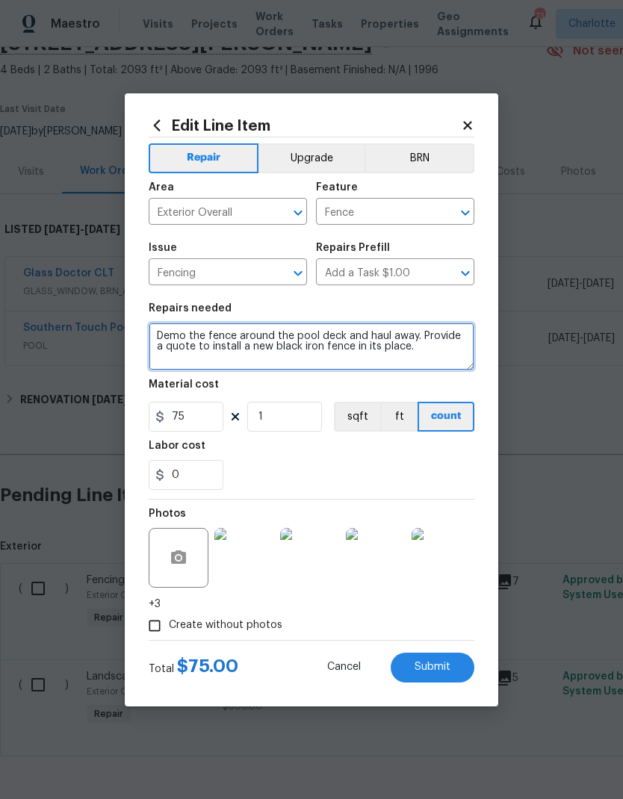
click at [161, 333] on textarea "Demo the fence around the pool deck and haul away. Provide a quote to install a…" at bounding box center [312, 347] width 326 height 48
click at [367, 334] on textarea "Repair damaged fence posts, secure secure leaning sections, reinstall section i…" at bounding box center [312, 347] width 326 height 48
click at [306, 345] on textarea "Repair damaged fence posts, secure leaning sections, reinstall section in front…" at bounding box center [312, 347] width 326 height 48
click at [187, 344] on textarea "Repair damaged fence posts, secure leaning sections, reinstall section in front…" at bounding box center [312, 347] width 326 height 48
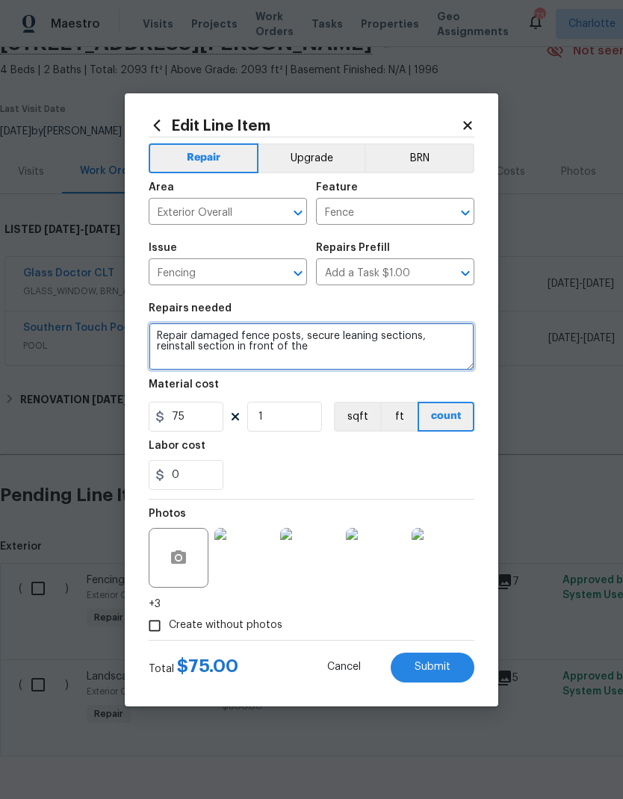
click at [157, 347] on textarea "Repair damaged fence posts, secure leaning sections, reinstall section in front…" at bounding box center [312, 347] width 326 height 48
click at [347, 349] on textarea "Repair damaged fence posts, secure leaning sections, reinstall the section in f…" at bounding box center [312, 347] width 326 height 48
click at [328, 355] on textarea "Repair damaged fence posts, secure leaning sections, reinstall the section in f…" at bounding box center [312, 347] width 326 height 48
click at [269, 357] on textarea "Repair damaged fence posts, secure leaning sections, reinstall the section in f…" at bounding box center [312, 347] width 326 height 48
click at [444, 356] on textarea "Repair damaged fence posts, secure leaning sections, reinstall the section in f…" at bounding box center [312, 347] width 326 height 48
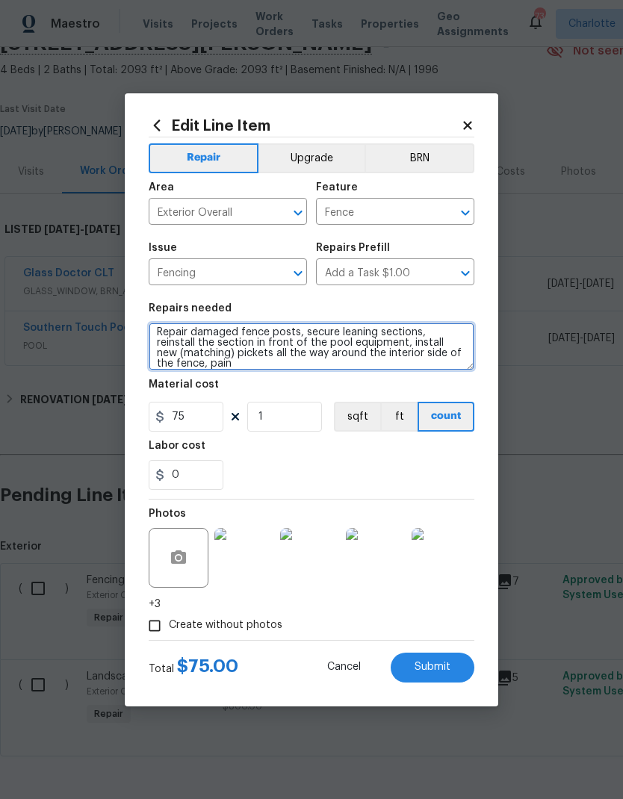
scroll to position [4, 0]
click at [179, 330] on textarea "Repair damaged fence posts, secure leaning sections, reinstall the section in f…" at bounding box center [312, 347] width 326 height 48
click at [196, 333] on textarea "Repair damaged fence posts, secure leaning sections, reinstall the section in f…" at bounding box center [312, 347] width 326 height 48
click at [306, 330] on textarea "Repair the damaged fence posts, secure leaning sections, reinstall the section …" at bounding box center [312, 347] width 326 height 48
click at [264, 344] on textarea "Repair the damaged fence posts and cut off the decorative pieces on top, secure…" at bounding box center [312, 347] width 326 height 48
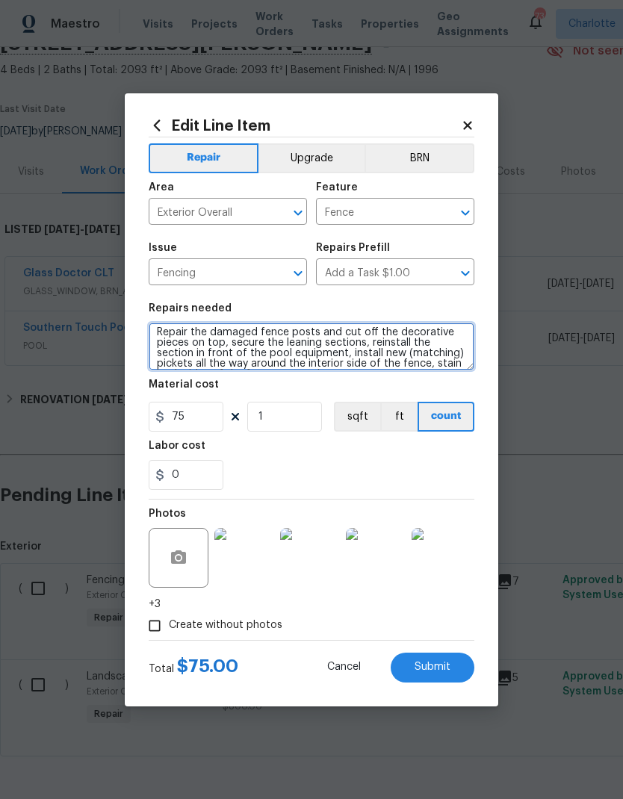
click at [232, 342] on textarea "Repair the damaged fence posts and cut off the decorative pieces on top, secure…" at bounding box center [312, 347] width 326 height 48
click at [246, 344] on textarea "Repair the damaged fence posts and cut off the decorative pieces on top. secure…" at bounding box center [312, 347] width 326 height 48
click at [243, 335] on textarea "Repair the damaged fence posts and cut off the decorative pieces on top. secure…" at bounding box center [312, 347] width 326 height 48
click at [242, 335] on textarea "Repair the damaged fence posts and cut off the decorative pieces on top. secure…" at bounding box center [312, 347] width 326 height 48
click at [315, 341] on textarea "Repair the damaged fence posts and cut off the decorative pieces on top. secure…" at bounding box center [312, 347] width 326 height 48
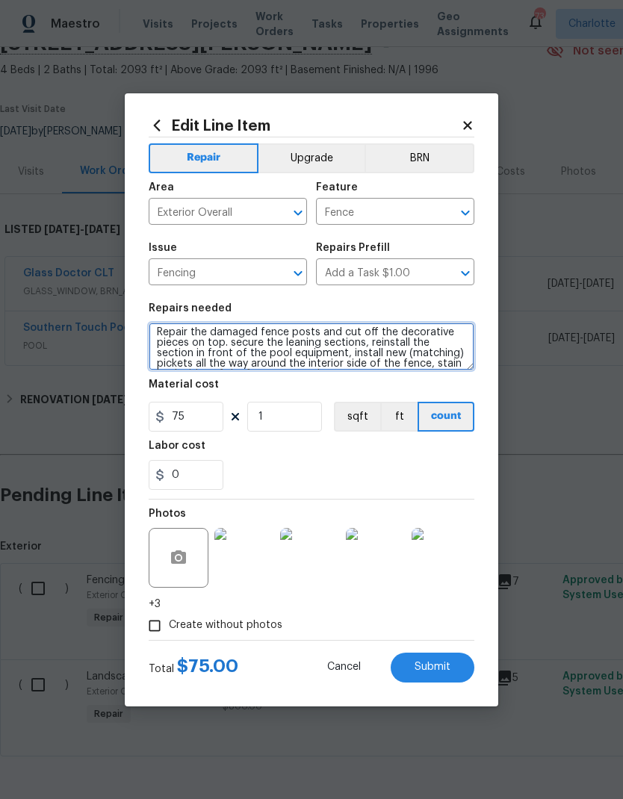
click at [246, 347] on textarea "Repair the damaged fence posts and cut off the decorative pieces on top. secure…" at bounding box center [312, 347] width 326 height 48
click at [246, 346] on textarea "Repair the damaged fence posts and cut off the decorative pieces on top. secure…" at bounding box center [312, 347] width 326 height 48
click at [366, 346] on textarea "Repair the damaged fence posts and cut off the decorative pieces on top. Secure…" at bounding box center [312, 347] width 326 height 48
click at [225, 350] on textarea "Repair the damaged fence posts and cut off the decorative pieces on top. Secure…" at bounding box center [312, 347] width 326 height 48
click at [355, 355] on textarea "Repair the damaged fence posts and cut off the decorative pieces on top. Secure…" at bounding box center [312, 347] width 326 height 48
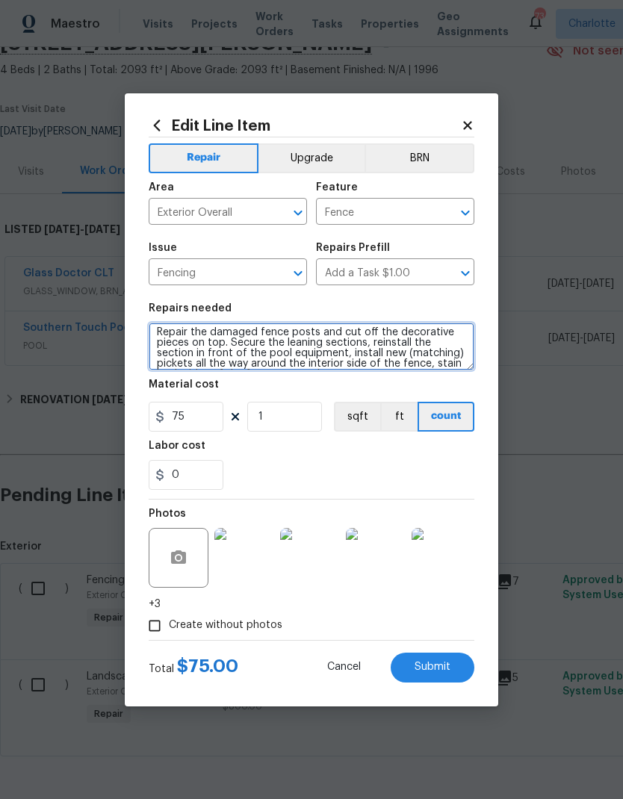
click at [232, 342] on textarea "Repair the damaged fence posts and cut off the decorative pieces on top. Secure…" at bounding box center [312, 347] width 326 height 48
click at [239, 346] on textarea "Repair the damaged fence posts and cut off the decorative pieces on top, Secure…" at bounding box center [312, 347] width 326 height 48
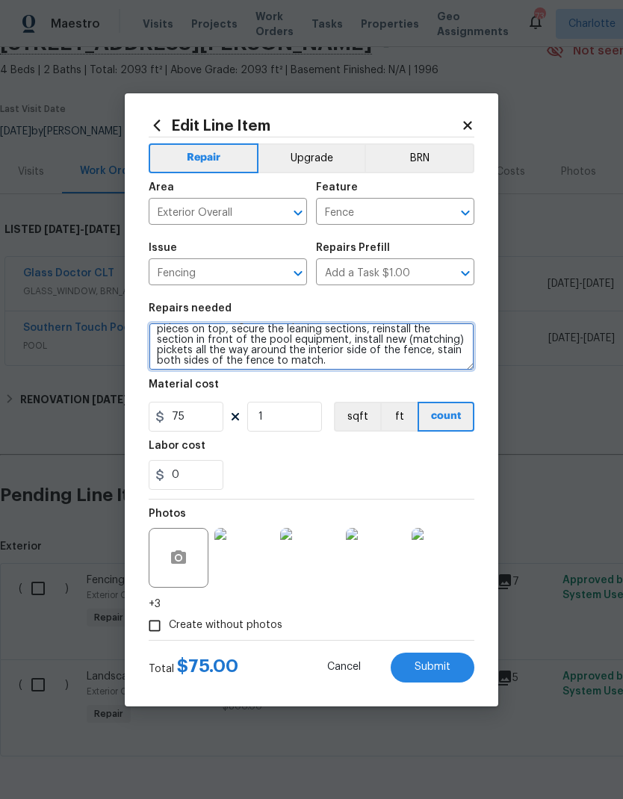
scroll to position [16, 0]
click at [399, 351] on textarea "Repair the damaged fence posts and cut off the decorative pieces on top, secure…" at bounding box center [312, 347] width 326 height 48
click at [325, 354] on textarea "Repair the damaged fence posts and cut off the decorative pieces on top, secure…" at bounding box center [312, 347] width 326 height 48
click at [398, 354] on textarea "Repair the damaged fence posts and cut off the decorative pieces on top, secure…" at bounding box center [312, 347] width 326 height 48
click at [272, 363] on textarea "Repair the damaged fence posts and cut off the decorative pieces on top, secure…" at bounding box center [312, 347] width 326 height 48
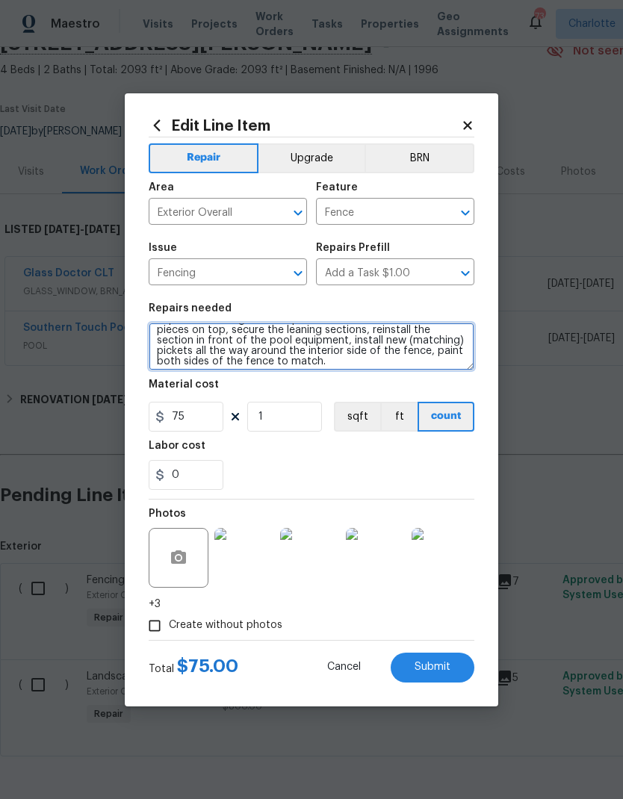
click at [365, 361] on textarea "Repair the damaged fence posts and cut off the decorative pieces on top, secure…" at bounding box center [312, 347] width 326 height 48
click at [248, 370] on textarea "Repair the damaged fence posts and cut off the decorative pieces on top, secure…" at bounding box center [312, 347] width 326 height 48
click at [327, 352] on textarea "Repair the damaged fence posts and cut off the decorative pieces on top, secure…" at bounding box center [312, 347] width 326 height 48
click at [326, 352] on textarea "Repair the damaged fence posts and cut off the decorative pieces on top, secure…" at bounding box center [312, 347] width 326 height 48
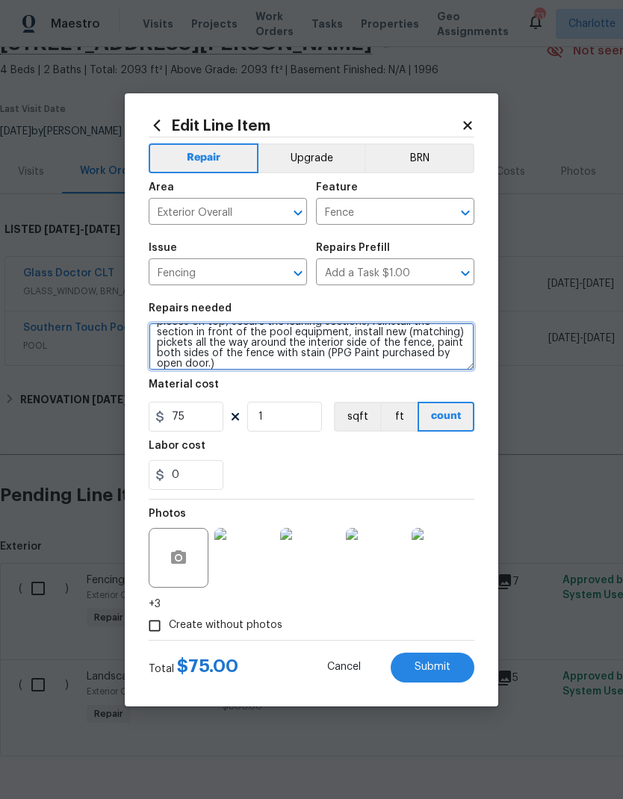
click at [328, 353] on textarea "Repair the damaged fence posts and cut off the decorative pieces on top, secure…" at bounding box center [312, 347] width 326 height 48
click at [327, 352] on textarea "Repair the damaged fence posts and cut off the decorative pieces on top, secure…" at bounding box center [312, 347] width 326 height 48
click at [158, 370] on textarea "Repair the damaged fence posts and cut off the decorative pieces on top, secure…" at bounding box center [312, 347] width 326 height 48
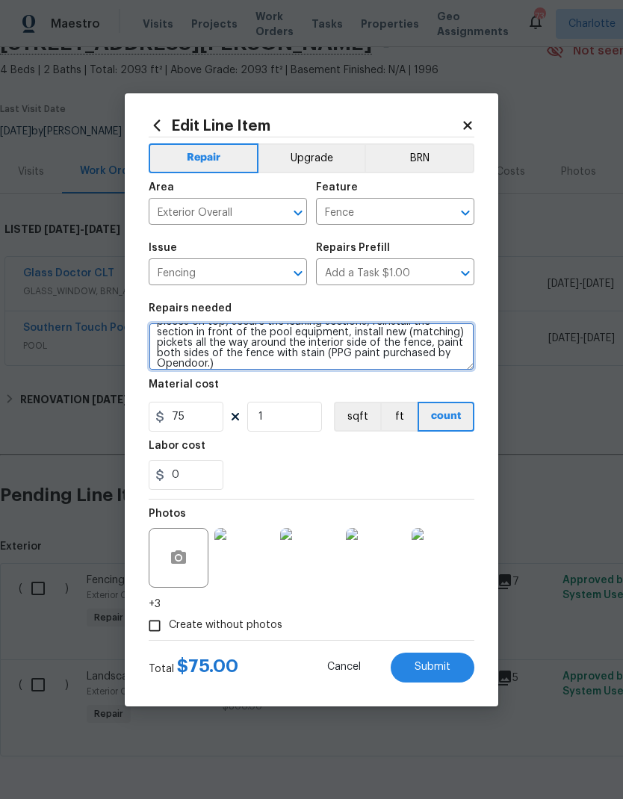
type textarea "Repair the damaged fence posts and cut off the decorative pieces on top, secure…"
click at [448, 673] on span "Submit" at bounding box center [432, 667] width 36 height 11
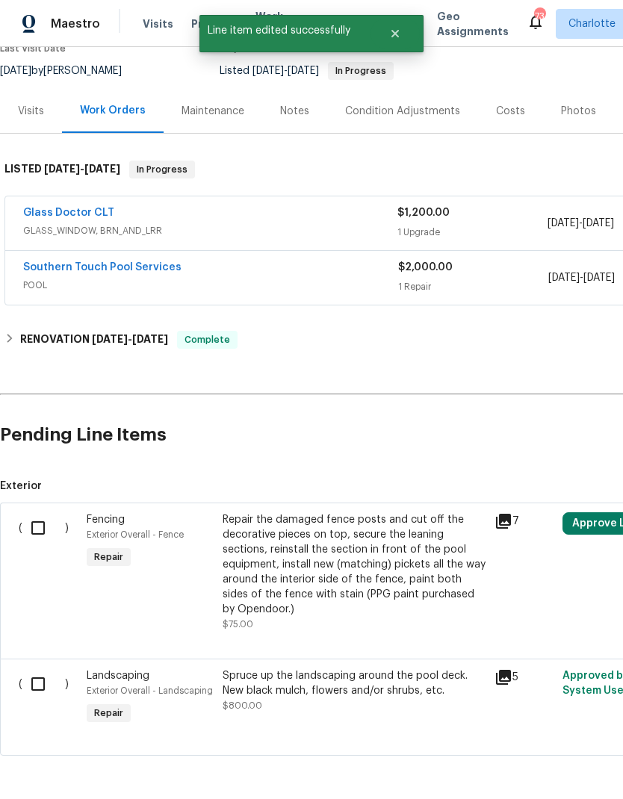
scroll to position [137, 0]
click at [37, 542] on input "checkbox" at bounding box center [43, 528] width 43 height 31
checkbox input "true"
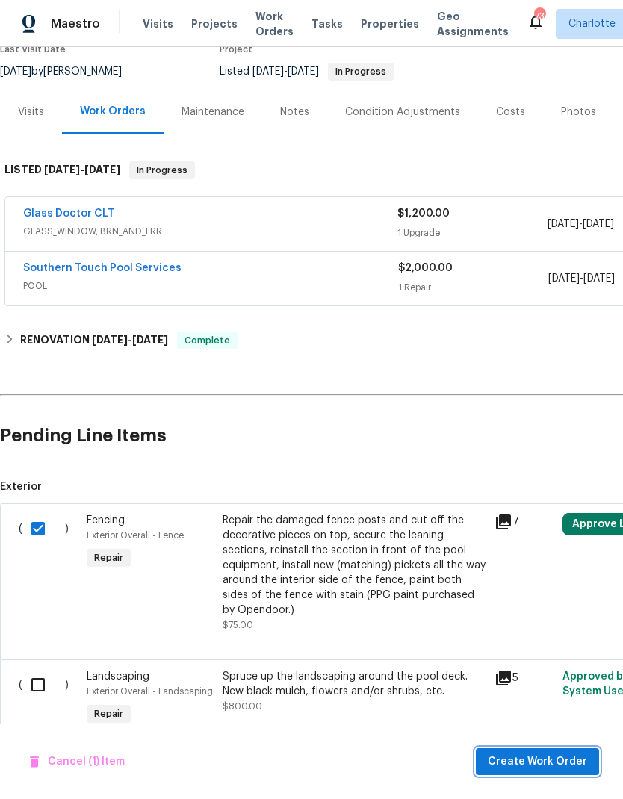
click at [550, 757] on span "Create Work Order" at bounding box center [537, 762] width 99 height 19
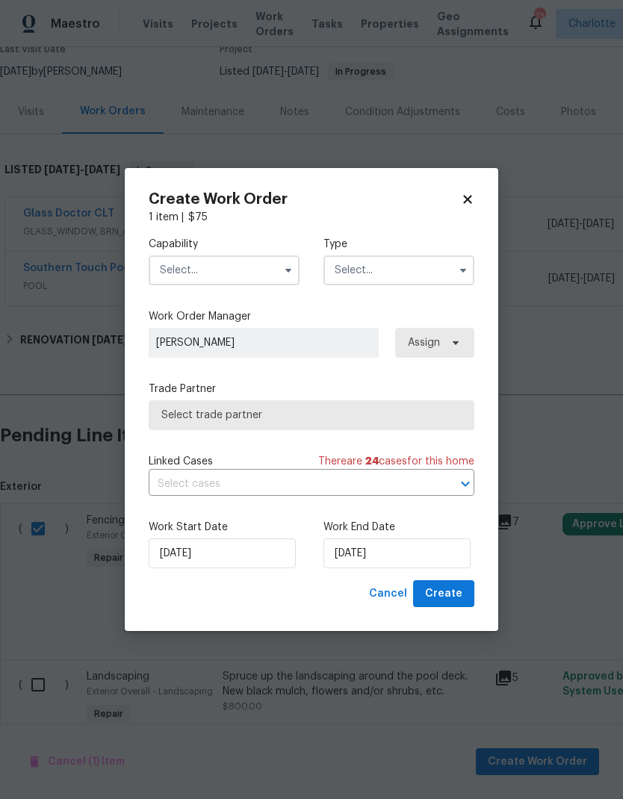
click at [242, 267] on input "text" at bounding box center [224, 270] width 151 height 30
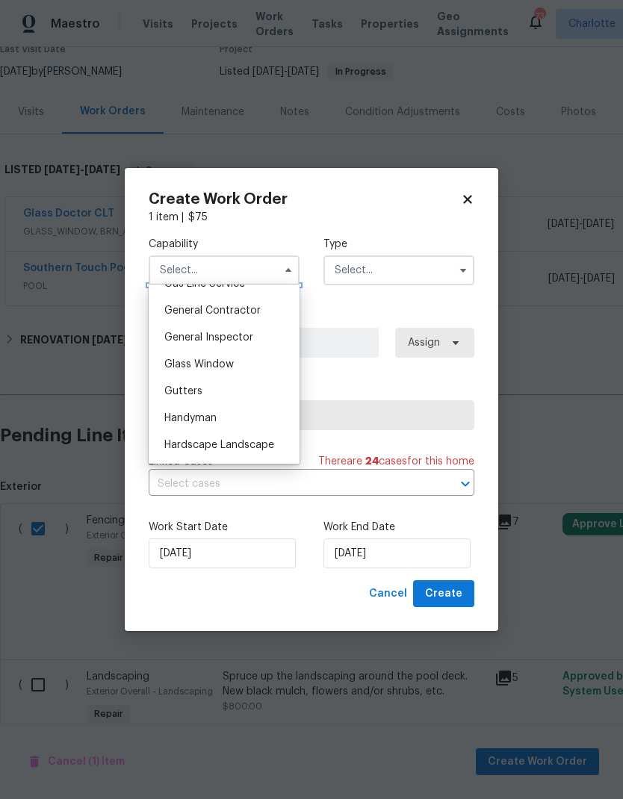
scroll to position [704, 0]
click at [278, 311] on div "General Contractor" at bounding box center [223, 311] width 143 height 27
type input "General Contractor"
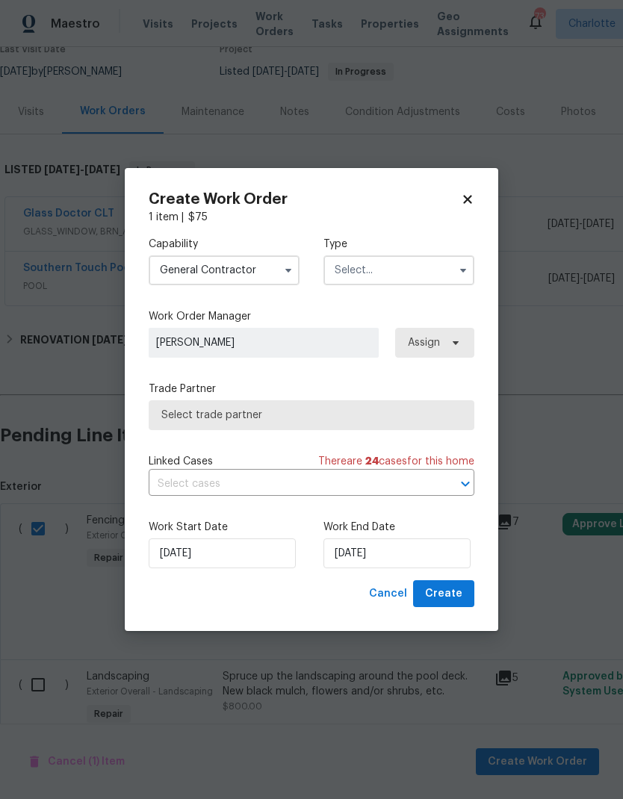
click at [441, 275] on input "text" at bounding box center [398, 270] width 151 height 30
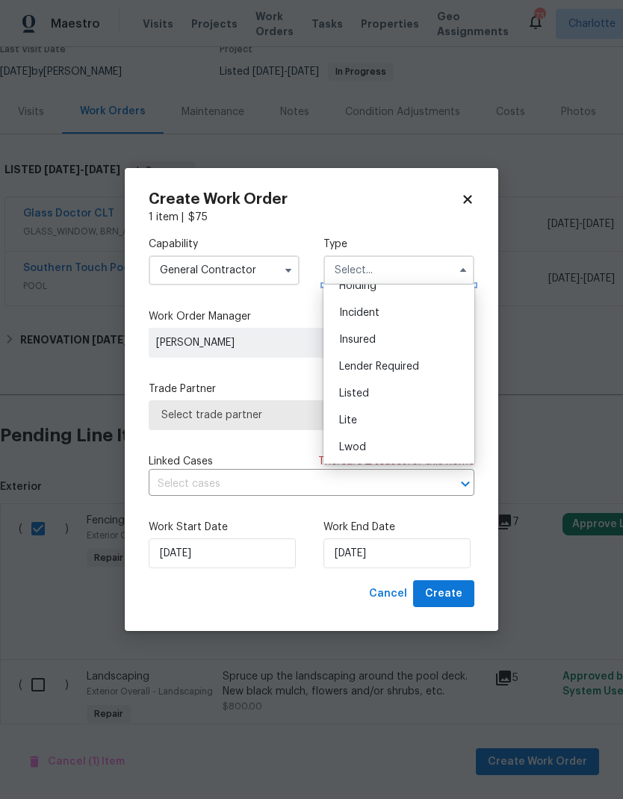
scroll to position [70, 0]
click at [405, 394] on div "Listed" at bounding box center [398, 392] width 143 height 27
type input "Listed"
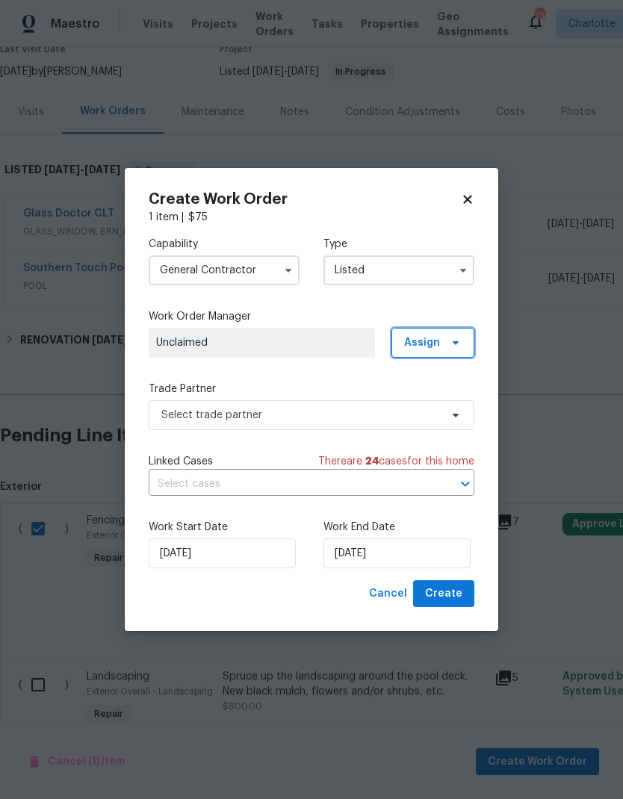
click at [445, 343] on span at bounding box center [453, 343] width 16 height 12
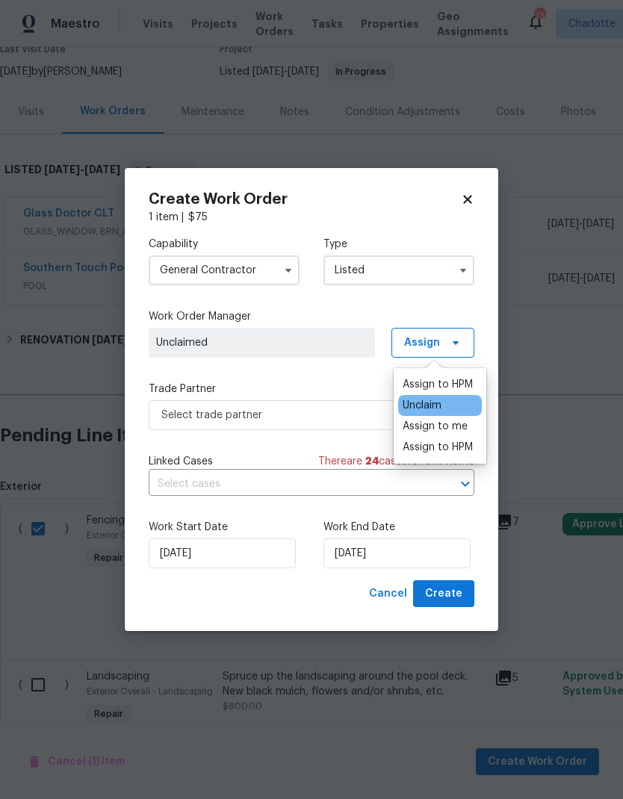
click at [463, 426] on div "Assign to me" at bounding box center [435, 426] width 65 height 15
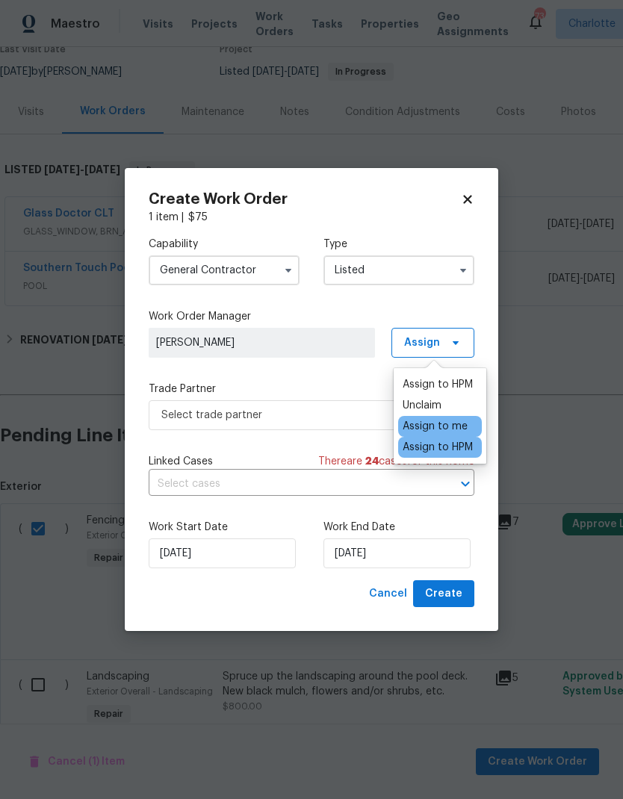
click at [327, 304] on div "Capability General Contractor Type Listed Work Order Manager Ryan Craven Assign…" at bounding box center [312, 402] width 326 height 355
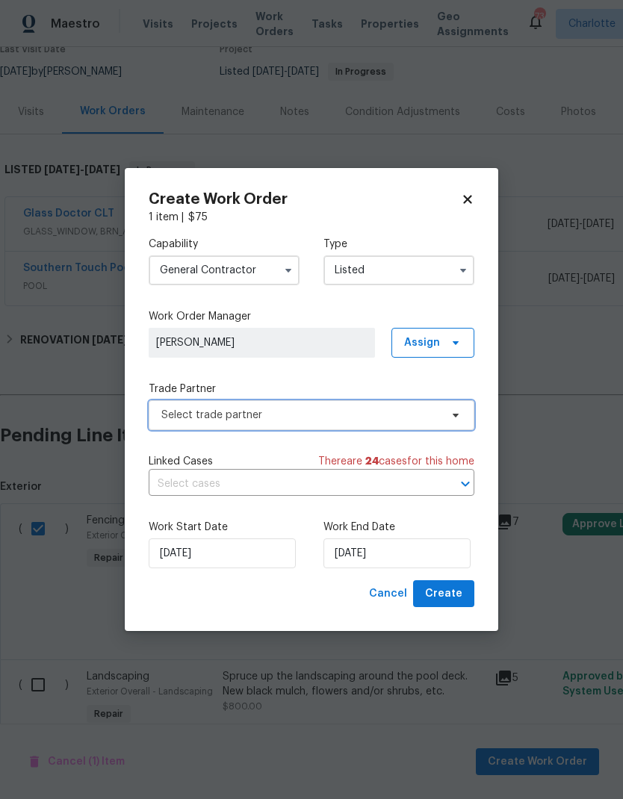
click at [374, 413] on span "Select trade partner" at bounding box center [300, 415] width 279 height 15
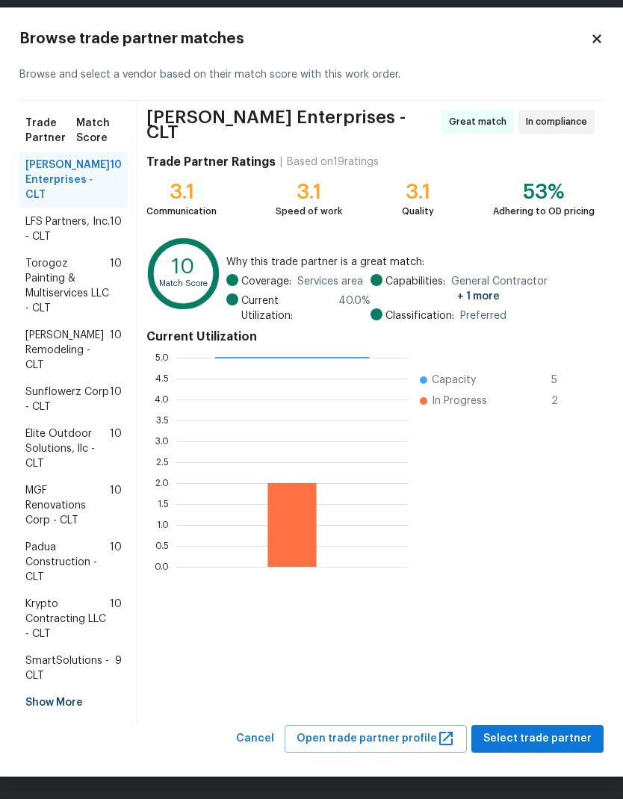
scroll to position [14, 0]
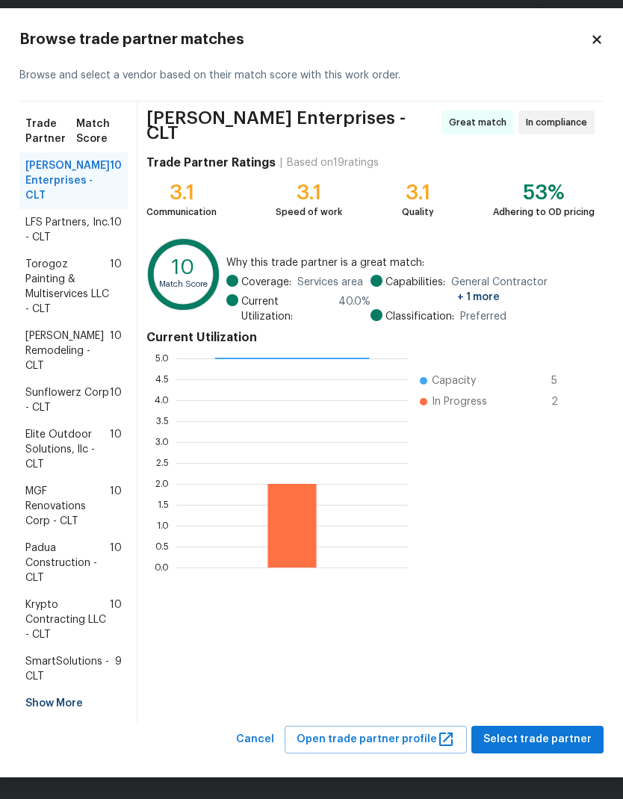
click at [68, 711] on div "Show More" at bounding box center [73, 703] width 108 height 27
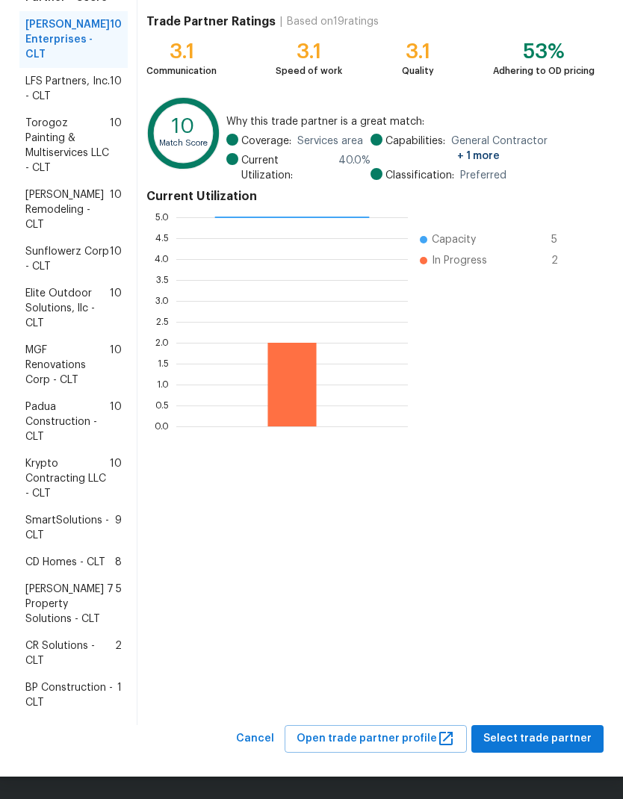
scroll to position [155, 0]
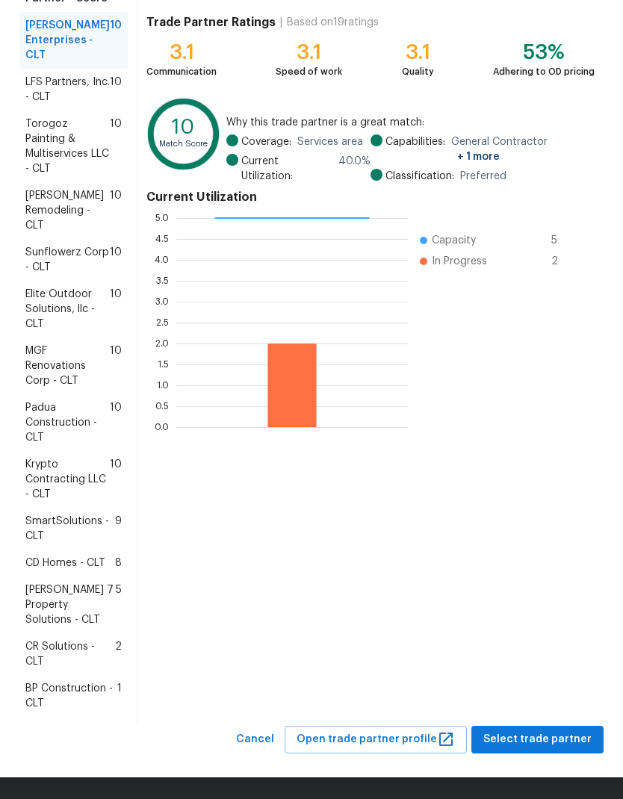
click at [100, 697] on span "BP Construction - CLT" at bounding box center [71, 696] width 92 height 30
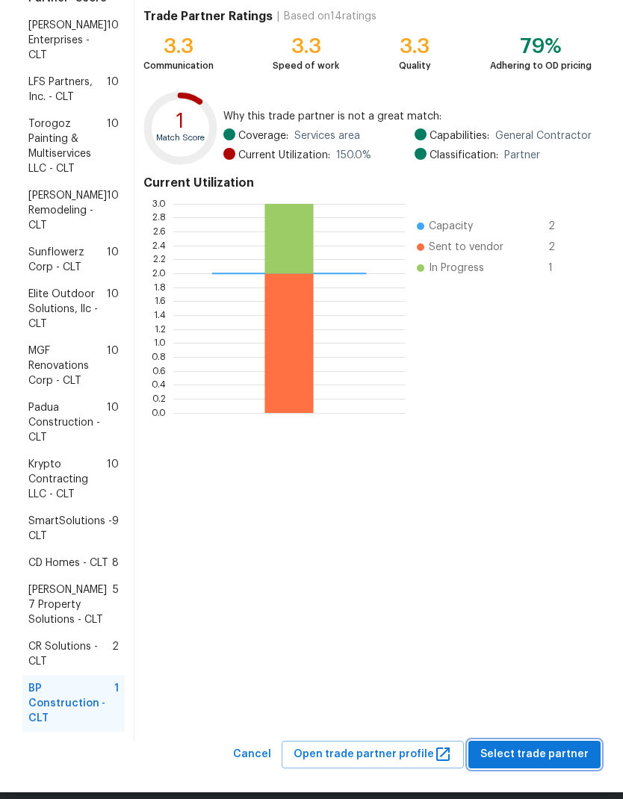
click at [538, 745] on span "Select trade partner" at bounding box center [534, 754] width 108 height 19
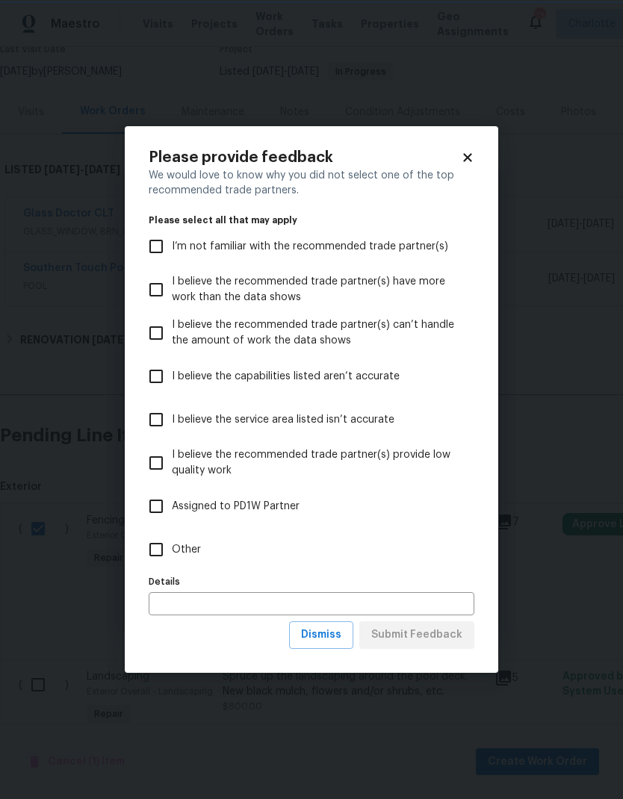
scroll to position [0, 0]
click at [332, 634] on span "Dismiss" at bounding box center [321, 635] width 40 height 19
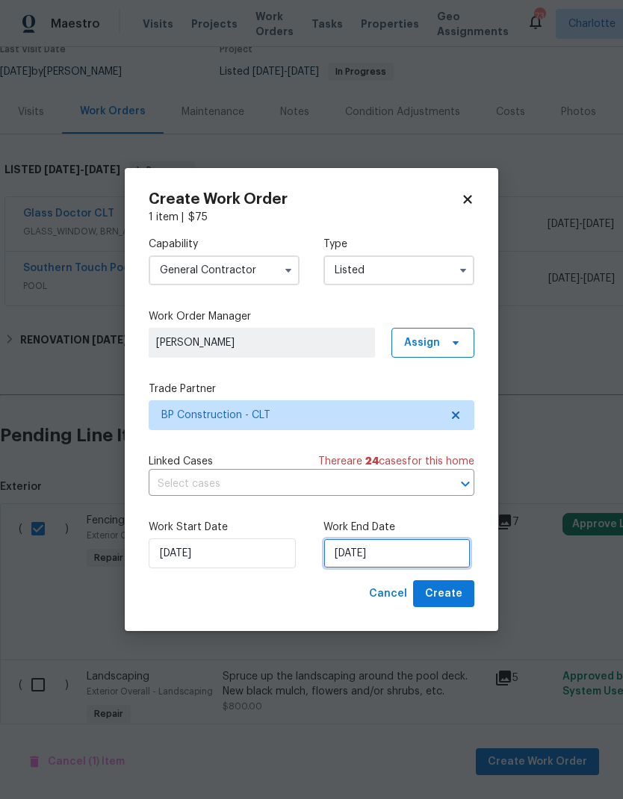
click at [367, 562] on input "9/3/2025" at bounding box center [396, 553] width 147 height 30
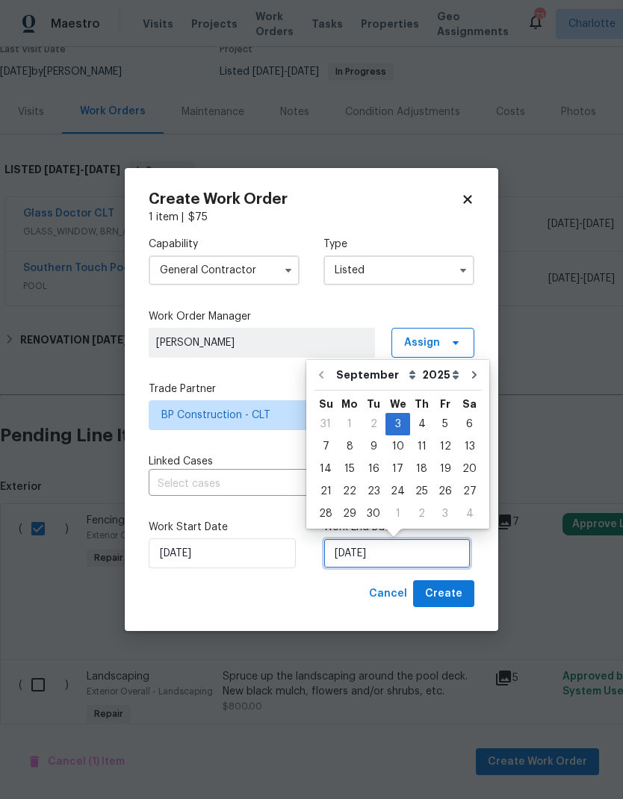
scroll to position [6, 0]
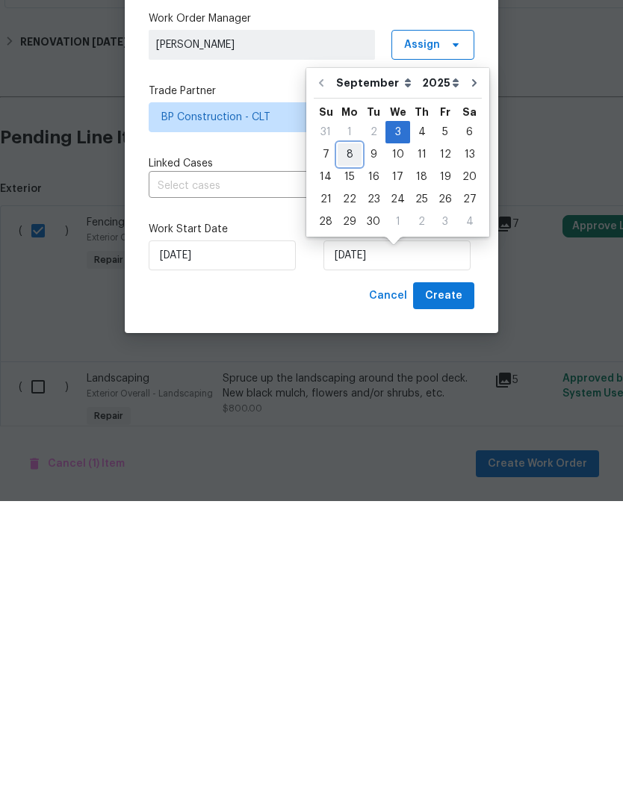
click at [341, 442] on div "8" at bounding box center [350, 452] width 24 height 21
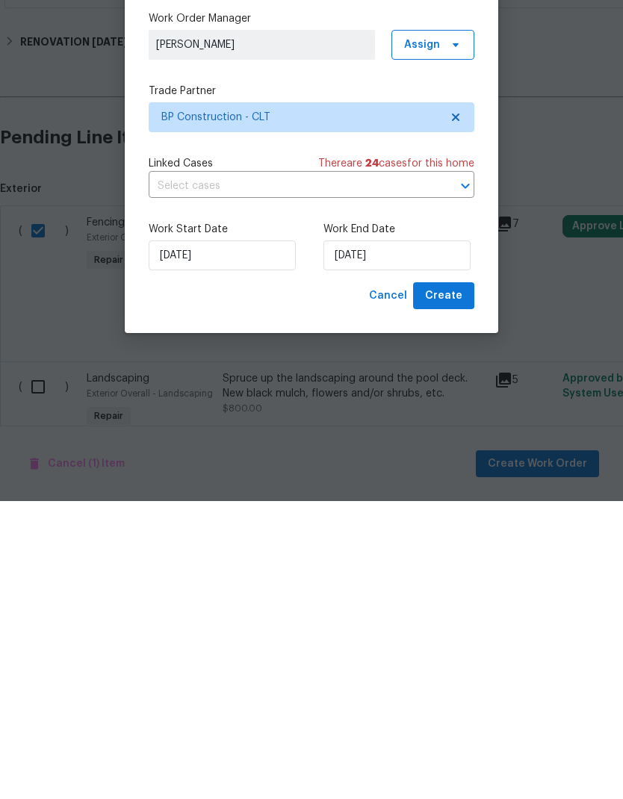
scroll to position [60, 0]
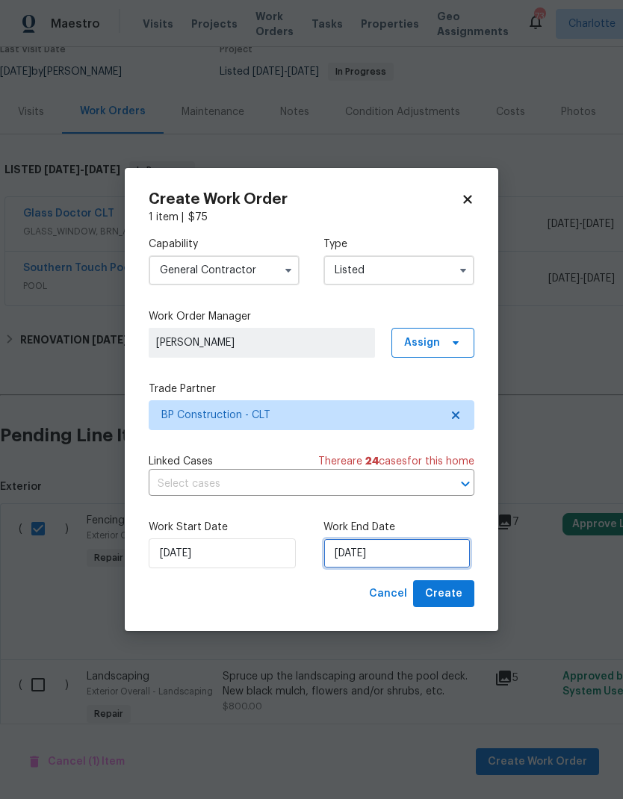
click at [361, 554] on input "9/8/2025" at bounding box center [396, 553] width 147 height 30
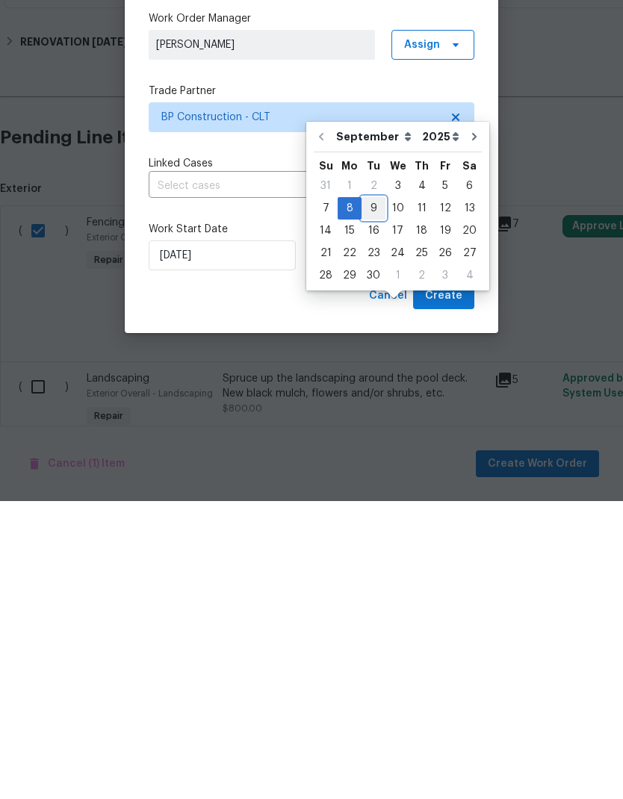
click at [373, 496] on div "9" at bounding box center [373, 506] width 24 height 21
type input "9/9/2025"
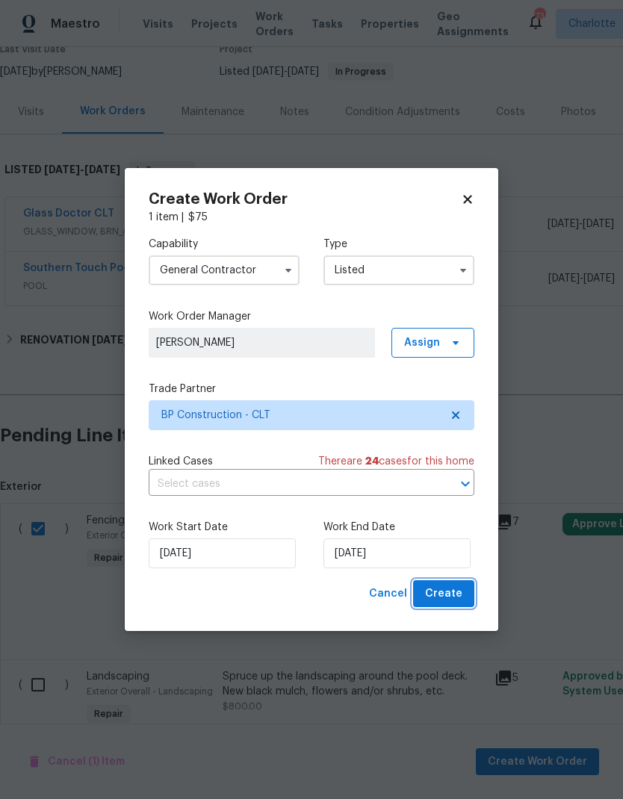
click at [452, 588] on span "Create" at bounding box center [443, 594] width 37 height 19
checkbox input "false"
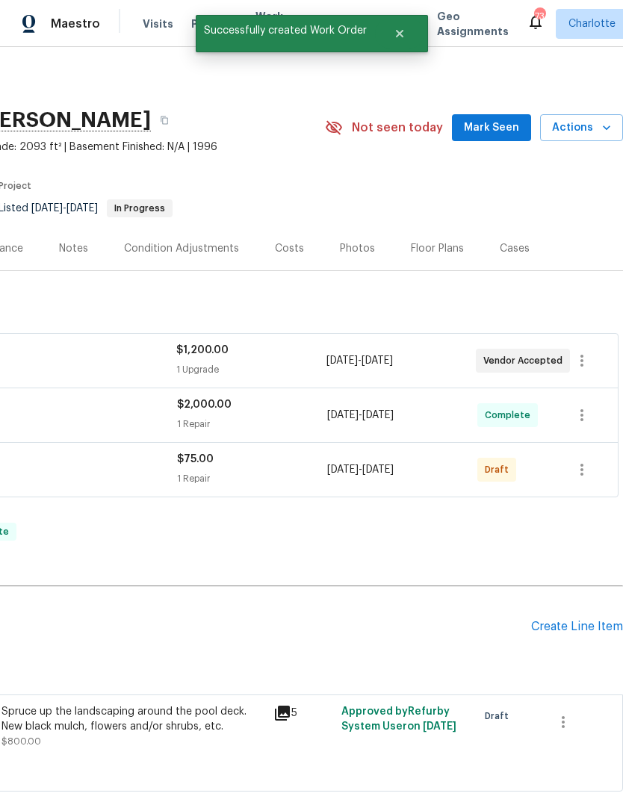
scroll to position [0, 221]
click at [583, 464] on icon "button" at bounding box center [582, 470] width 18 height 18
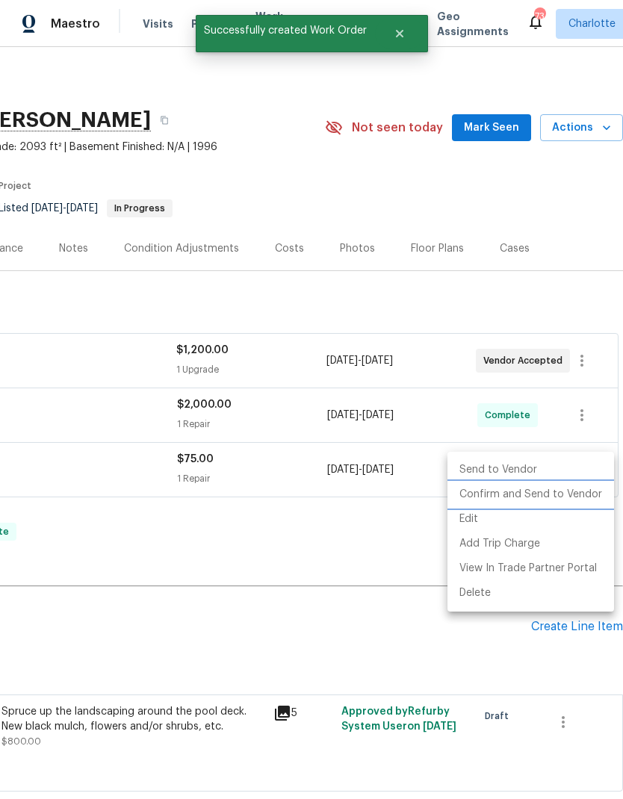
click at [563, 499] on li "Confirm and Send to Vendor" at bounding box center [530, 494] width 167 height 25
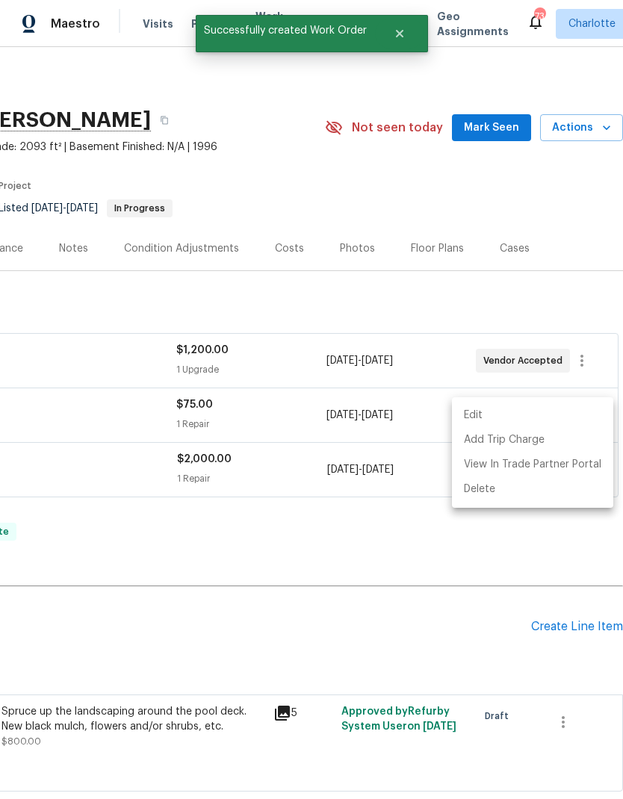
click at [420, 661] on div at bounding box center [311, 399] width 623 height 799
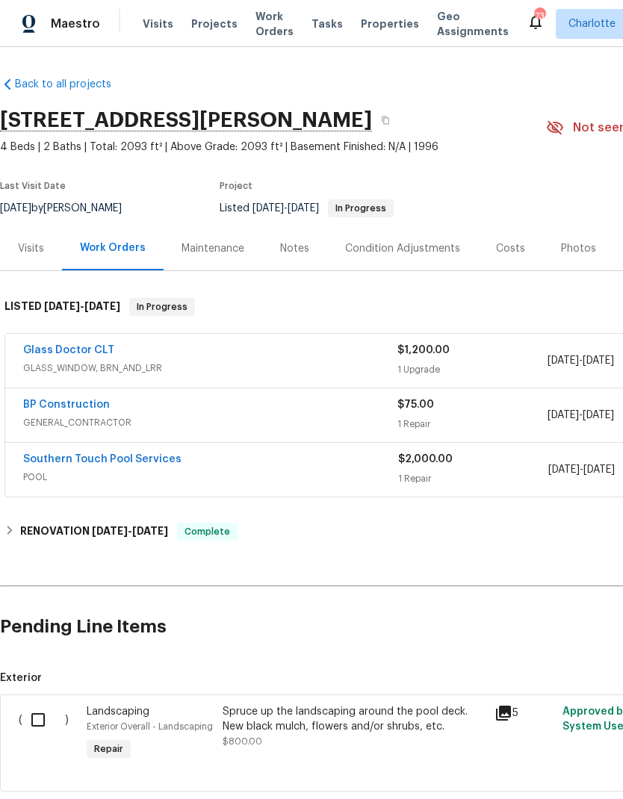
scroll to position [0, 0]
click at [40, 408] on link "BP Construction" at bounding box center [66, 405] width 87 height 10
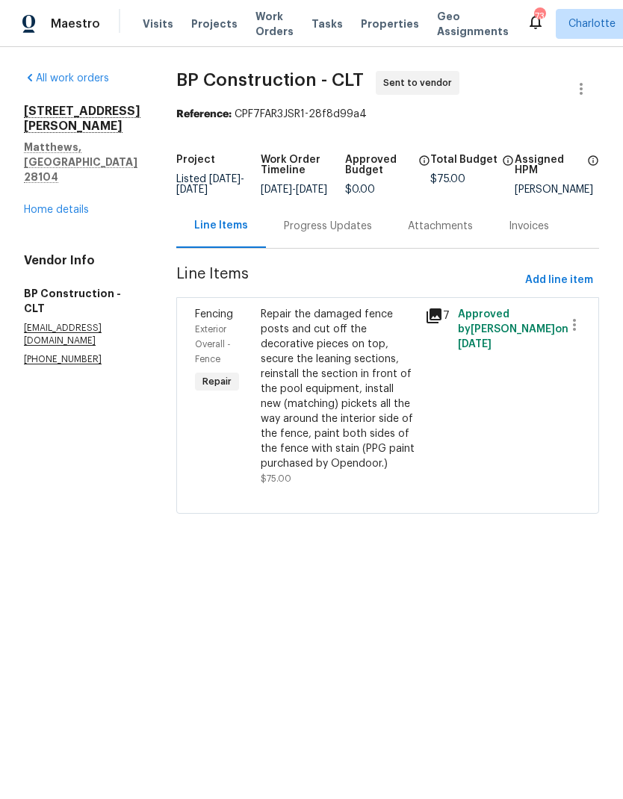
click at [331, 234] on div "Progress Updates" at bounding box center [328, 226] width 88 height 15
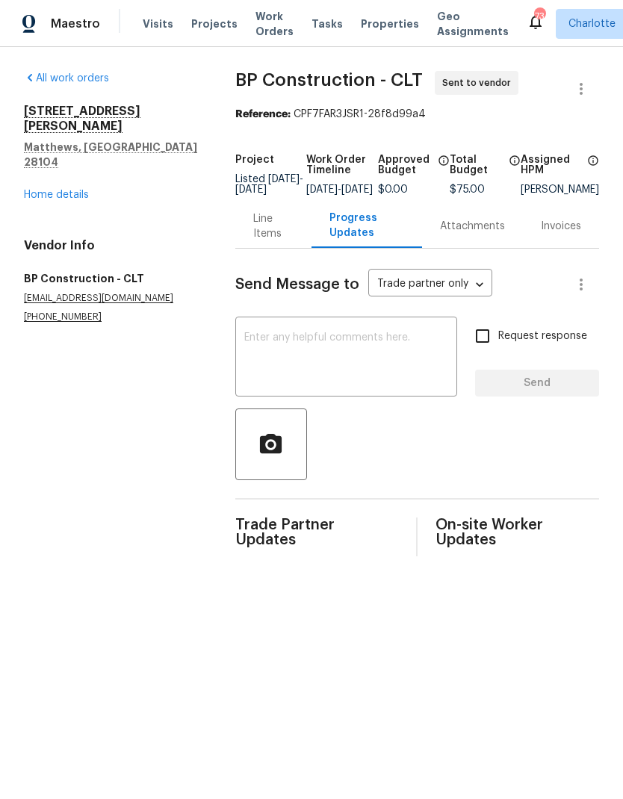
click at [349, 371] on textarea at bounding box center [346, 358] width 204 height 52
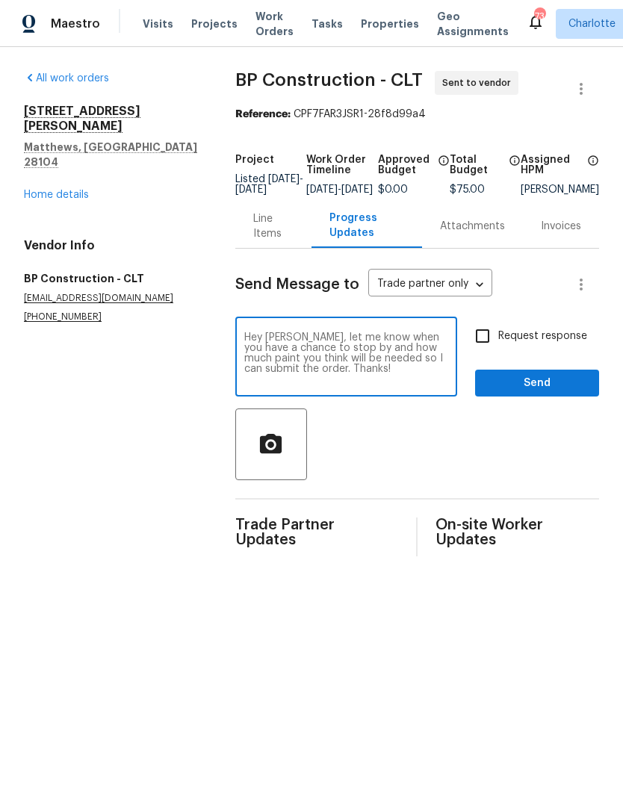
click at [358, 368] on textarea "Hey Ben, let me know when you have a chance to stop by and how much paint you t…" at bounding box center [346, 358] width 204 height 52
type textarea "Hey Ben, let me know when you have a chance to stop by and how much paint you t…"
click at [485, 347] on input "Request response" at bounding box center [482, 335] width 31 height 31
checkbox input "true"
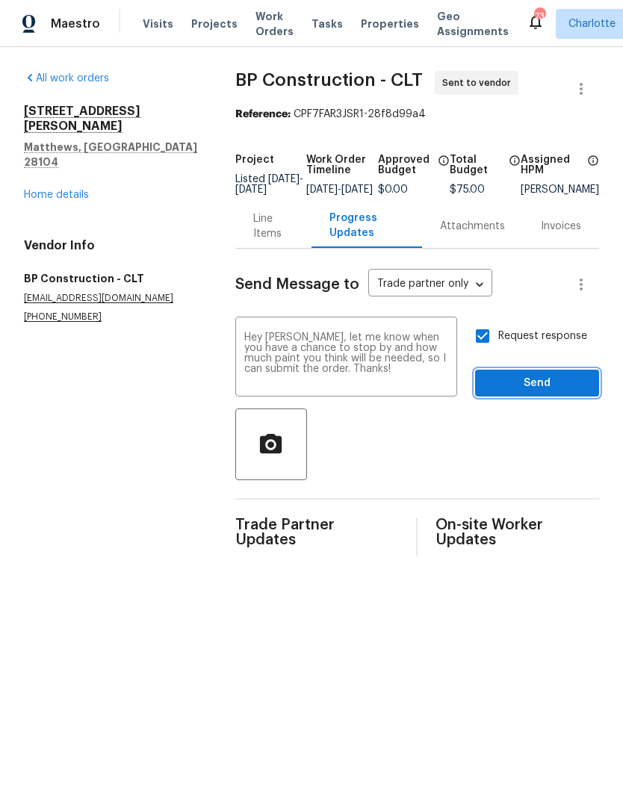
click at [545, 393] on span "Send" at bounding box center [537, 383] width 100 height 19
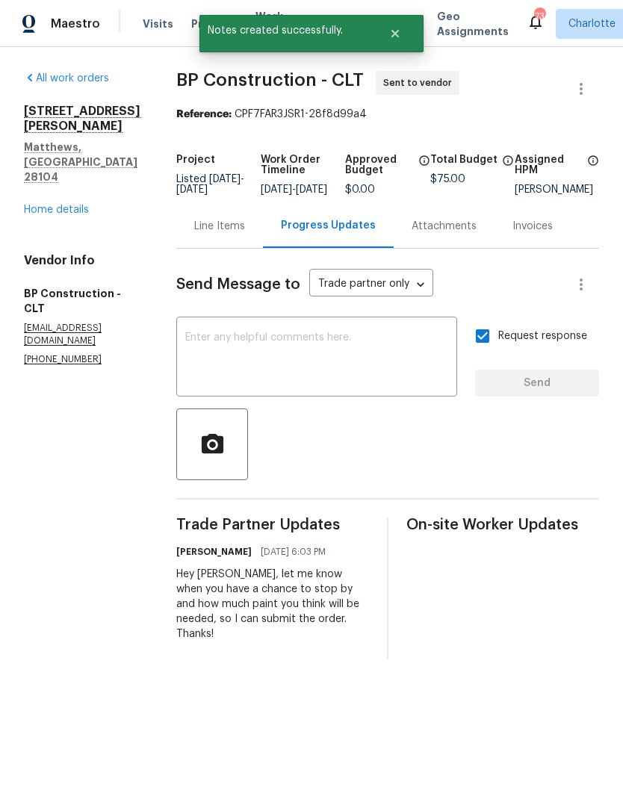
click at [203, 232] on div "Line Items" at bounding box center [219, 226] width 51 height 15
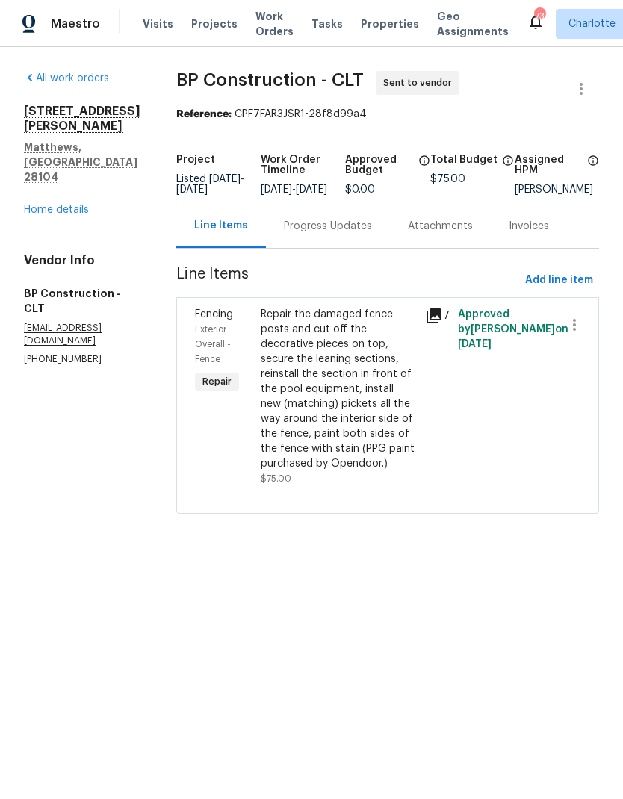
click at [399, 342] on div "Repair the damaged fence posts and cut off the decorative pieces on top, secure…" at bounding box center [338, 389] width 155 height 164
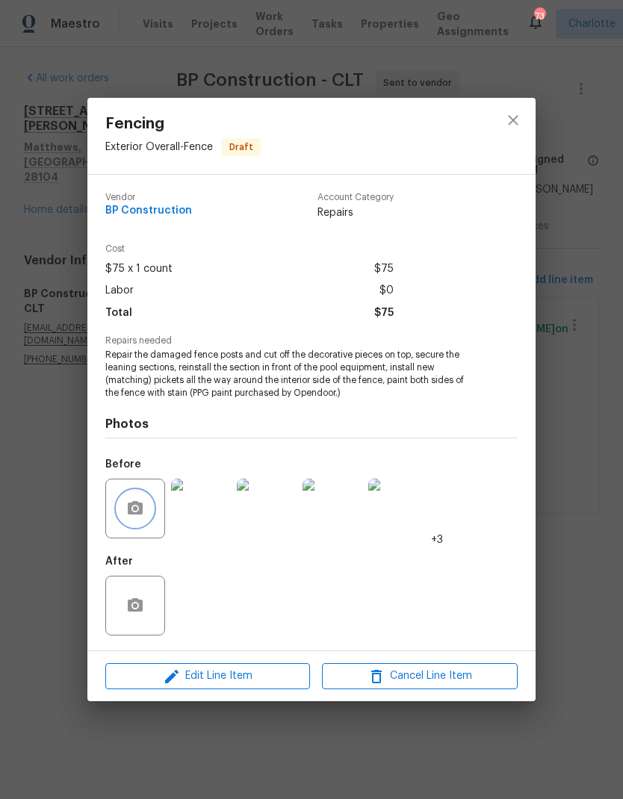
click at [140, 515] on icon "button" at bounding box center [135, 507] width 15 height 13
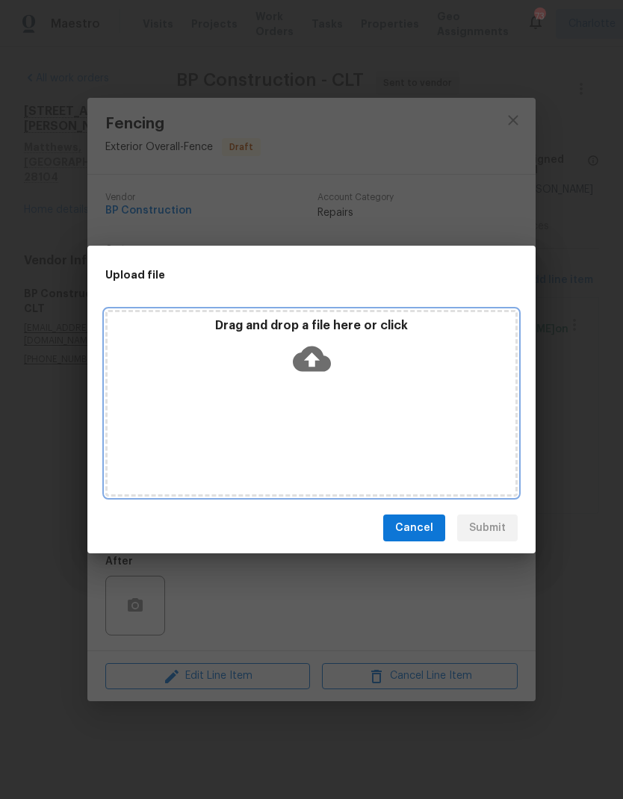
click at [308, 372] on icon at bounding box center [312, 359] width 38 height 38
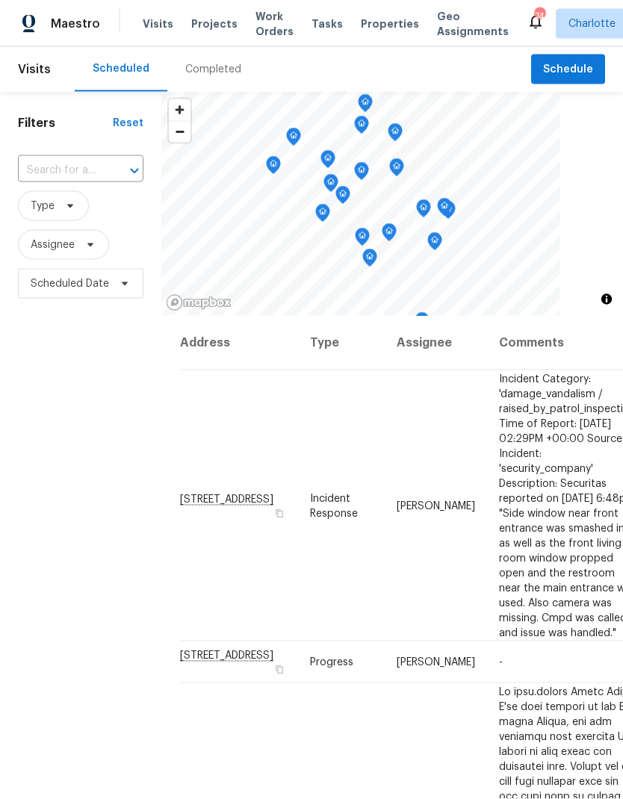
scroll to position [5, 0]
click at [60, 430] on div "Filters Reset ​ Type Assignee Scheduled Date" at bounding box center [80, 523] width 161 height 863
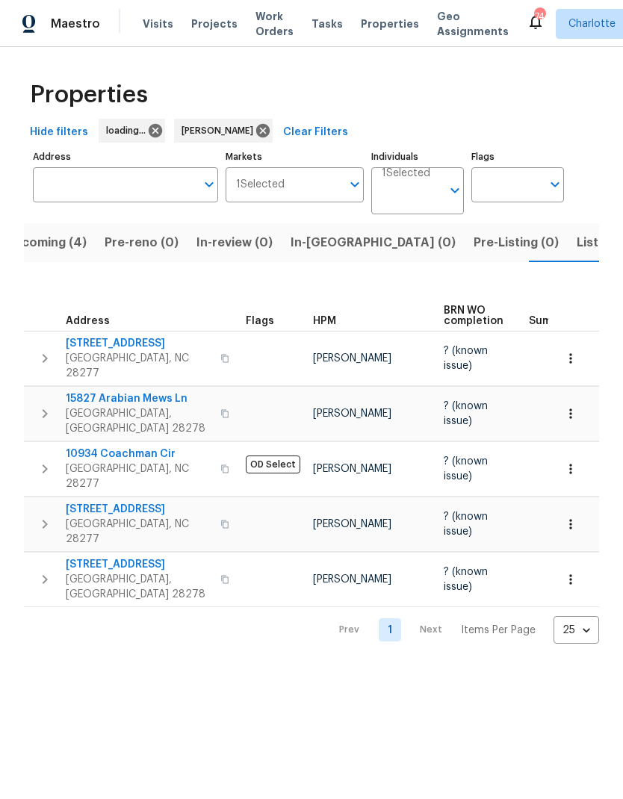
scroll to position [0, 31]
click at [321, 250] on span "In-[GEOGRAPHIC_DATA] (0)" at bounding box center [369, 242] width 165 height 21
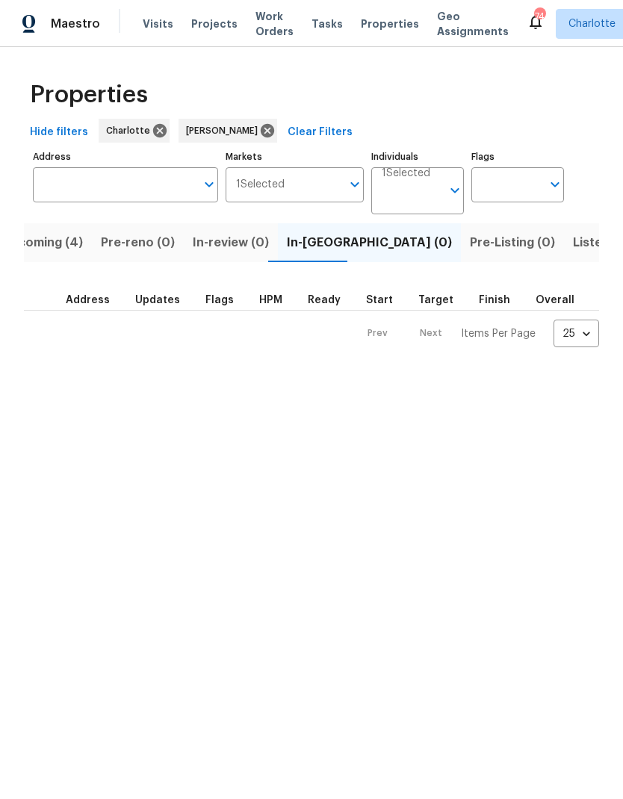
click at [341, 371] on html "Maestro Visits Projects Work Orders Tasks Properties Geo Assignments 74 [PERSON…" at bounding box center [311, 185] width 623 height 371
